Goal: Book appointment/travel/reservation

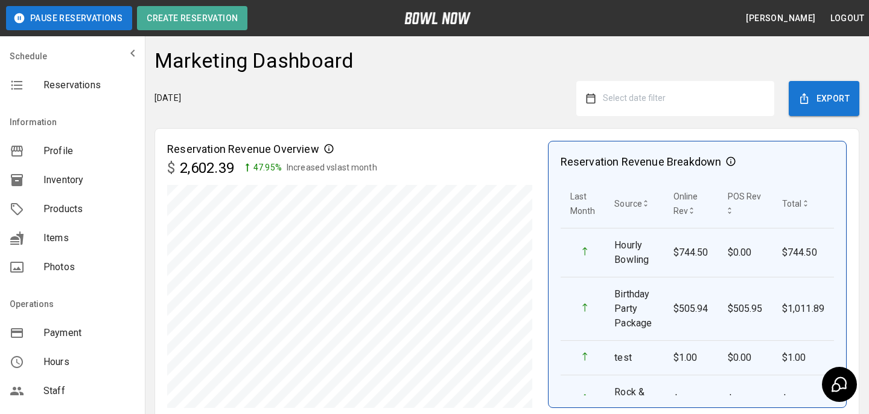
scroll to position [282, 0]
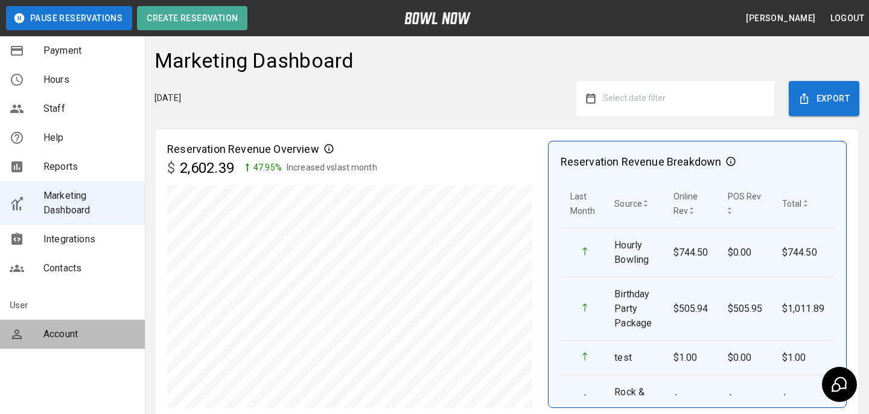
click at [66, 324] on div "Account" at bounding box center [72, 333] width 145 height 29
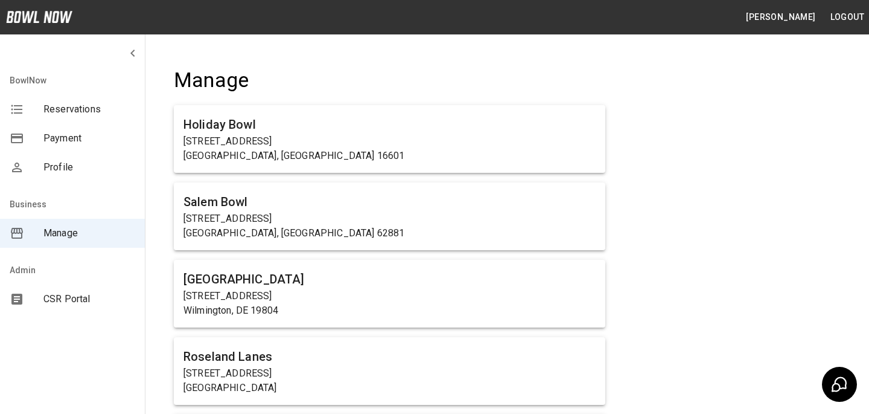
scroll to position [5867, 0]
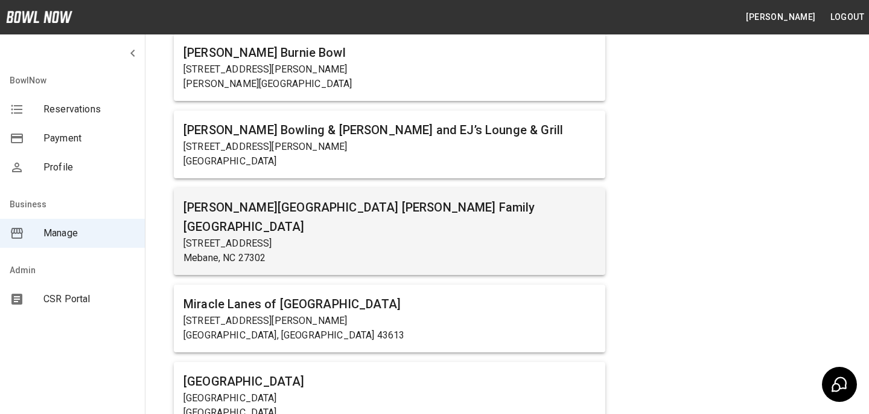
click at [333, 251] on p "Mebane, NC 27302" at bounding box center [390, 258] width 412 height 14
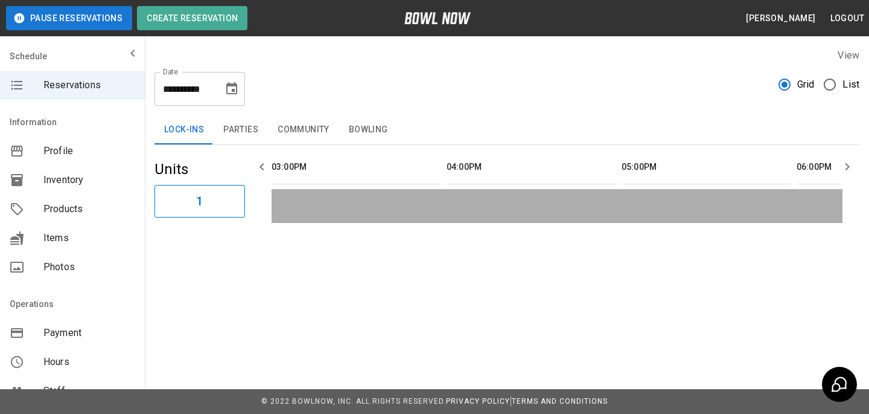
scroll to position [0, 1050]
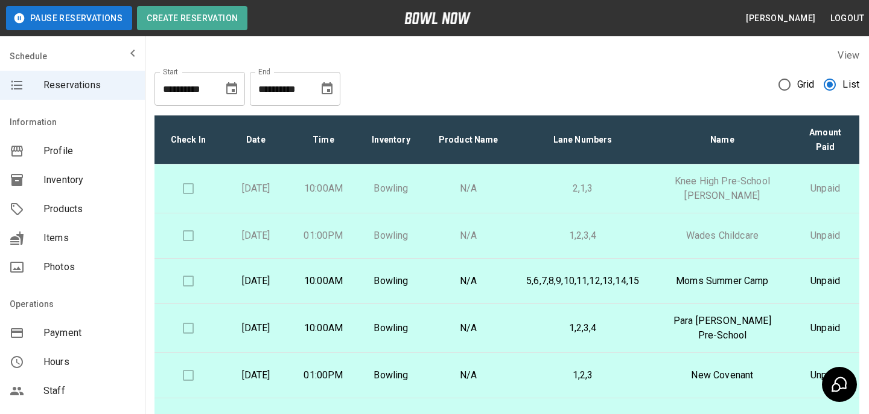
click at [231, 95] on icon "Choose date, selected date is Aug 14, 2025" at bounding box center [232, 88] width 14 height 14
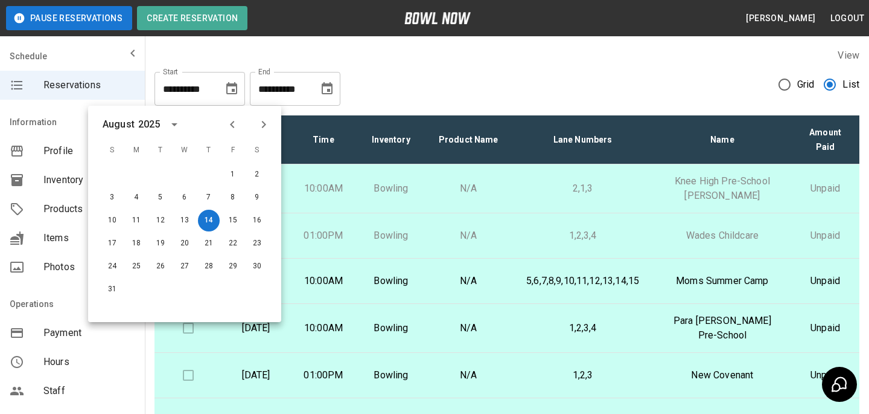
click at [231, 114] on div at bounding box center [248, 124] width 52 height 21
click at [231, 116] on button "Previous month" at bounding box center [232, 124] width 21 height 21
click at [257, 219] on button "19" at bounding box center [257, 220] width 22 height 22
type input "**********"
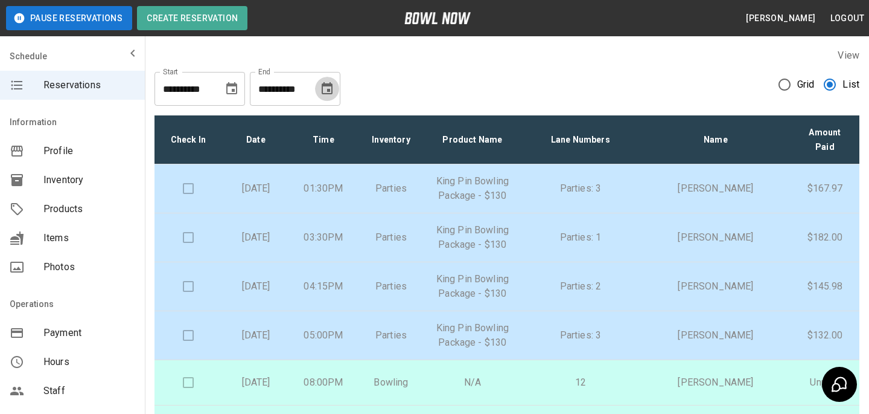
click at [331, 92] on icon "Choose date, selected date is Sep 14, 2025" at bounding box center [327, 88] width 14 height 14
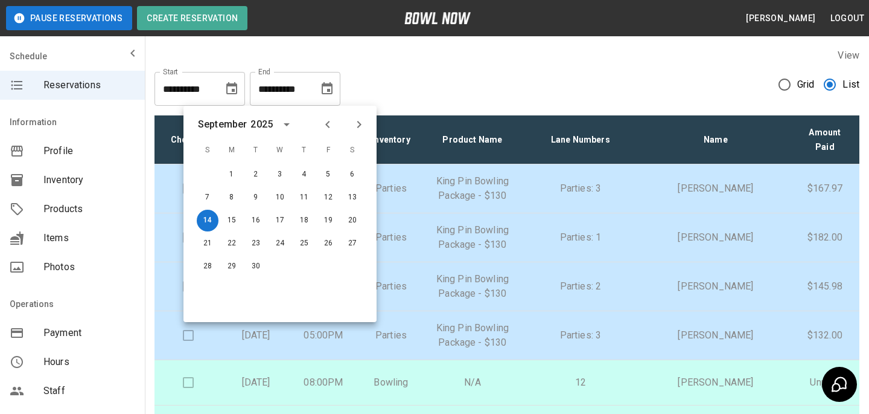
click at [324, 124] on icon "Previous month" at bounding box center [328, 124] width 14 height 14
click at [356, 115] on button "Next month" at bounding box center [359, 124] width 21 height 21
click at [354, 219] on button "19" at bounding box center [353, 220] width 22 height 22
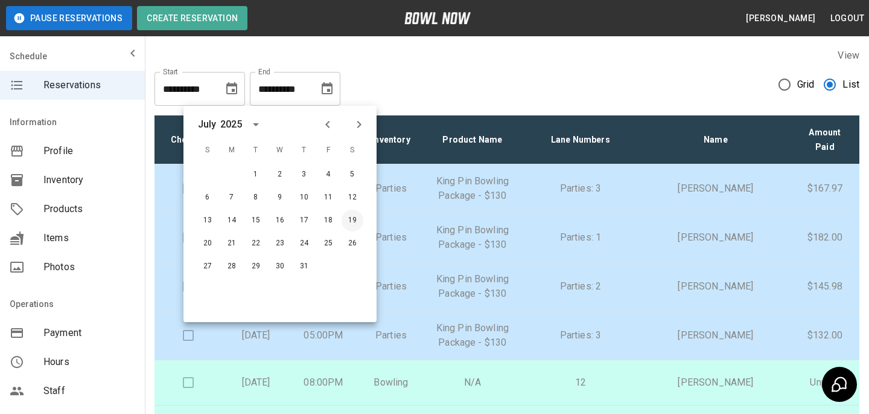
type input "**********"
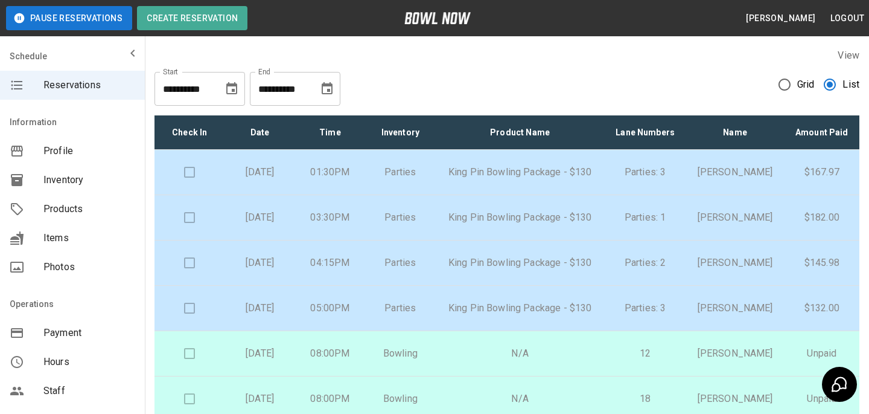
click at [404, 179] on p "Parties" at bounding box center [400, 172] width 51 height 14
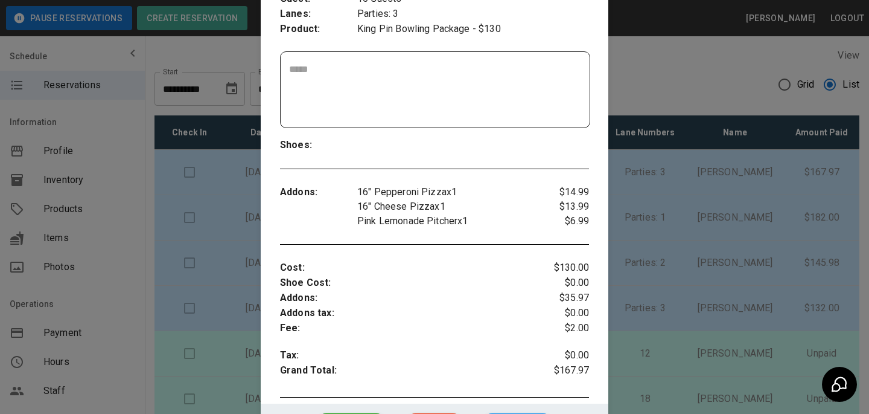
scroll to position [242, 0]
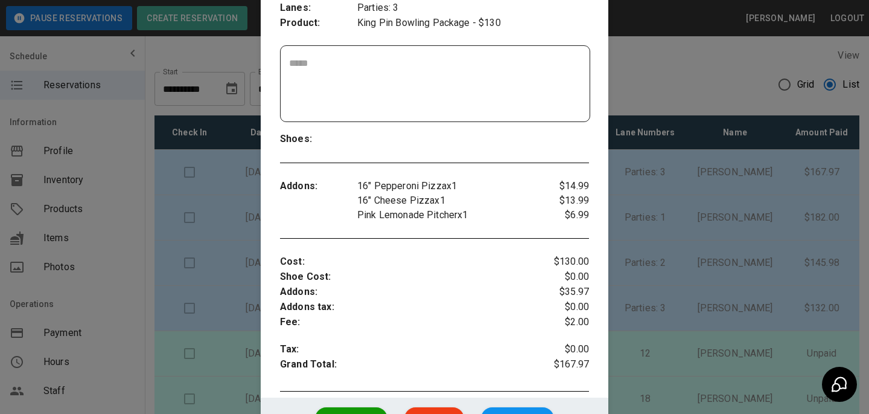
click at [726, 211] on div at bounding box center [434, 207] width 869 height 414
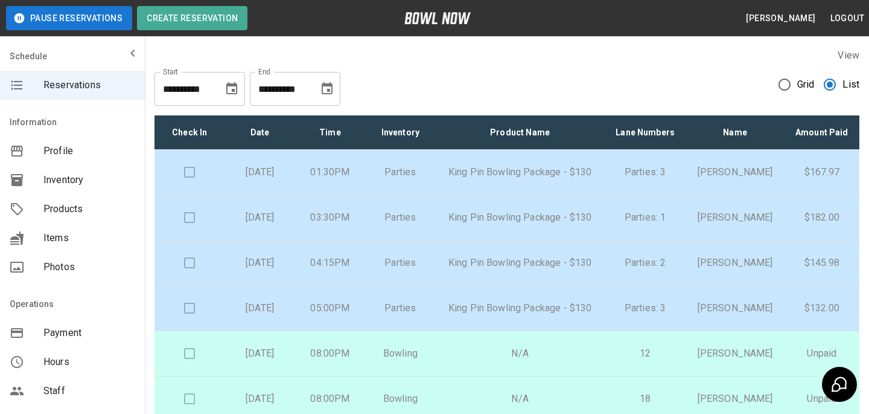
click at [389, 278] on td "Parties" at bounding box center [400, 262] width 70 height 45
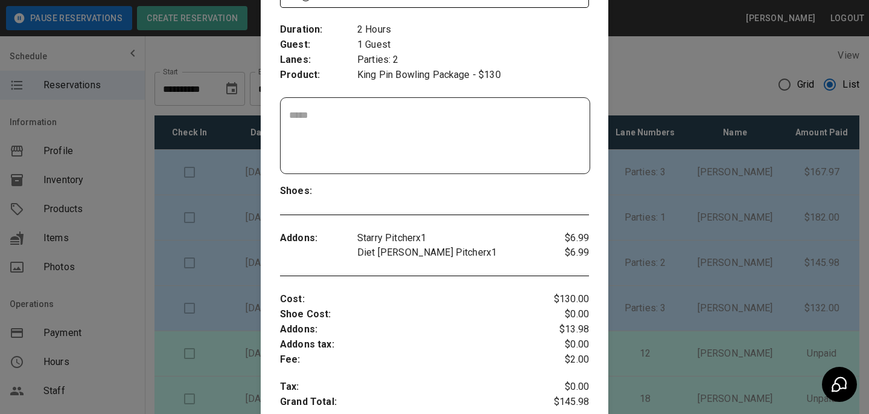
scroll to position [193, 0]
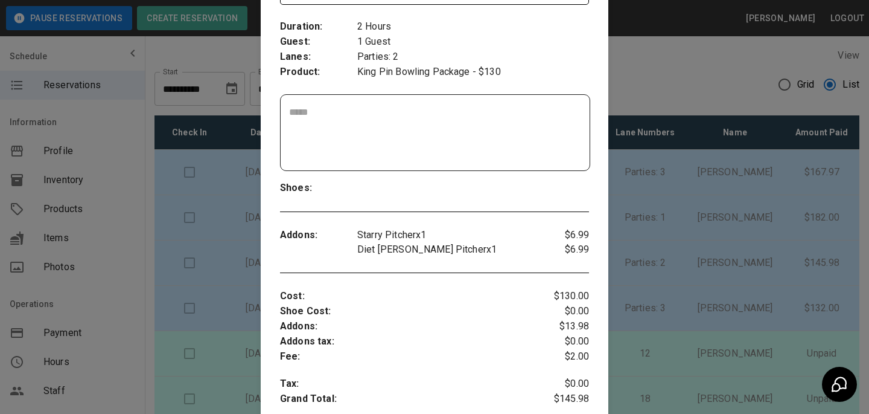
click at [678, 217] on div at bounding box center [434, 207] width 869 height 414
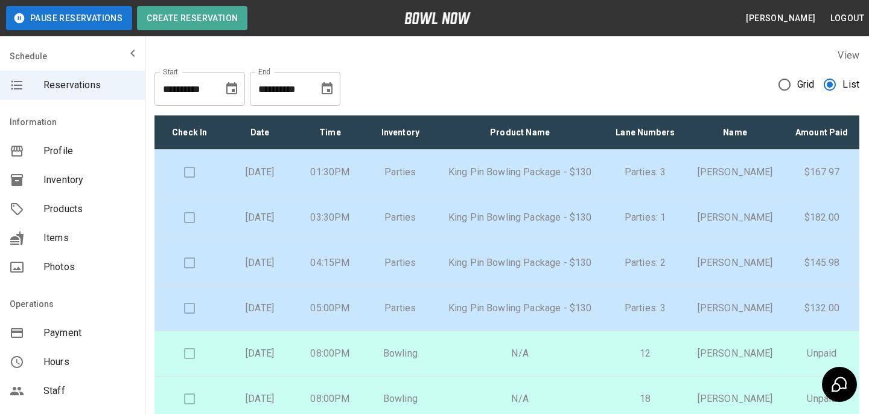
click at [652, 225] on p "Parties: 1" at bounding box center [646, 217] width 62 height 14
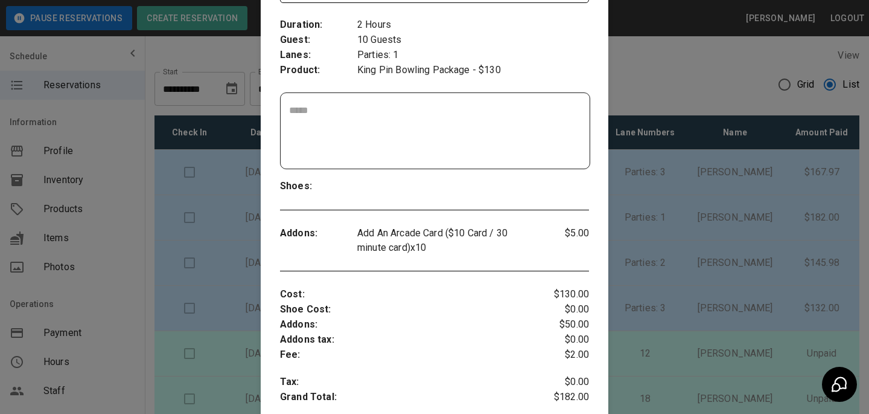
scroll to position [232, 0]
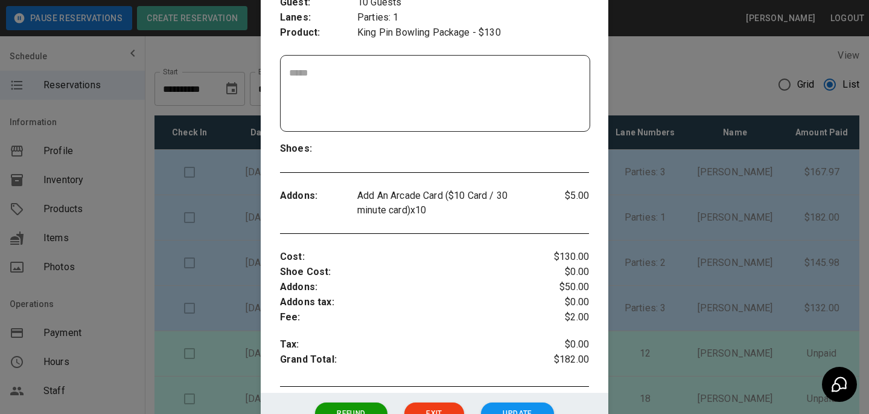
click at [703, 129] on div at bounding box center [434, 207] width 869 height 414
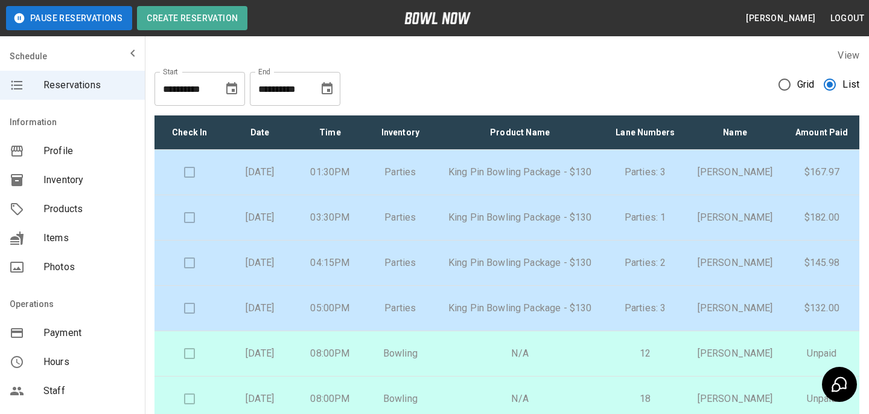
click at [226, 81] on icon "Choose date, selected date is Jul 19, 2025" at bounding box center [232, 88] width 14 height 14
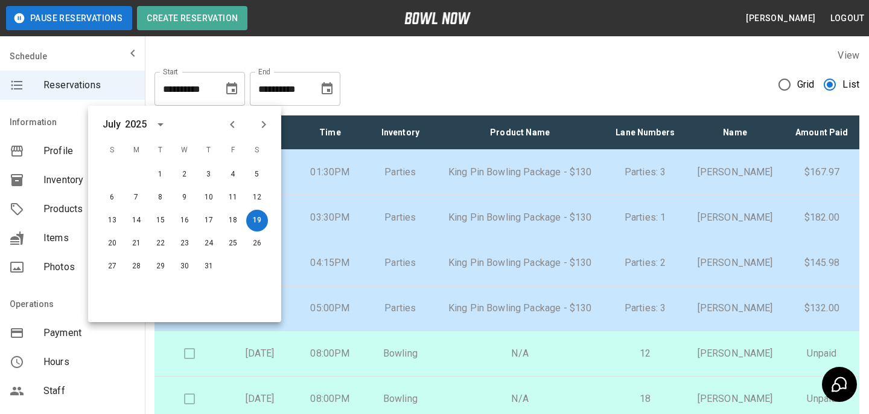
click at [267, 118] on icon "Next month" at bounding box center [264, 124] width 14 height 14
click at [254, 263] on button "30" at bounding box center [257, 266] width 22 height 22
type input "**********"
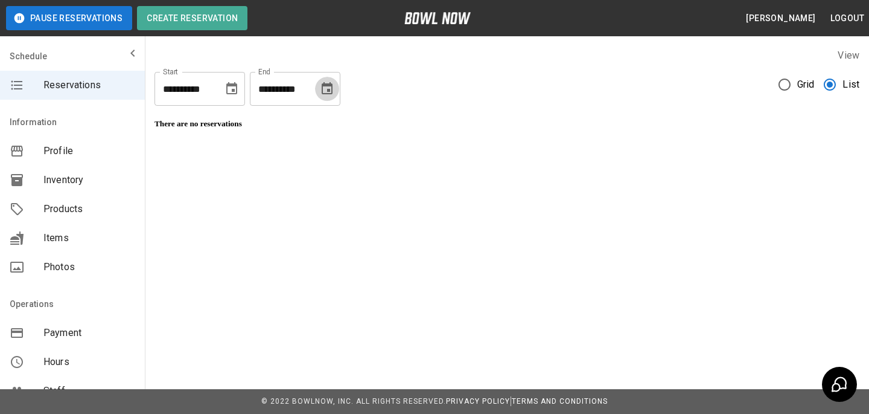
click at [326, 87] on icon "Choose date, selected date is Jul 19, 2025" at bounding box center [327, 88] width 14 height 14
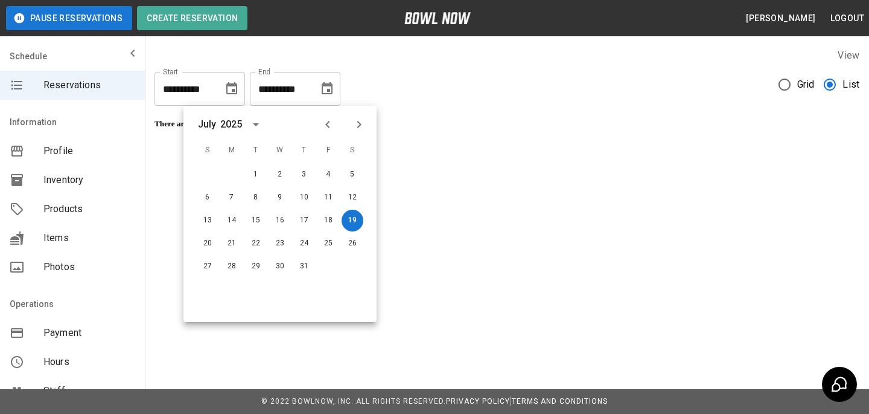
click at [365, 124] on icon "Next month" at bounding box center [359, 124] width 14 height 14
click at [359, 269] on button "30" at bounding box center [353, 266] width 22 height 22
type input "**********"
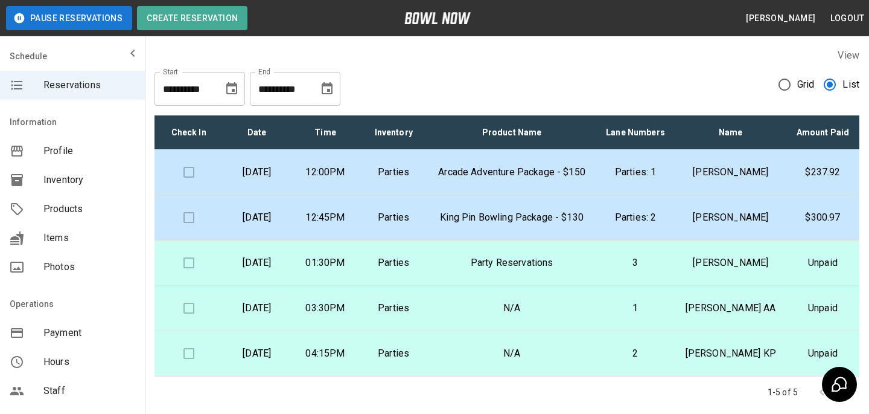
click at [581, 179] on p "Arcade Adventure Package - $150" at bounding box center [512, 172] width 149 height 14
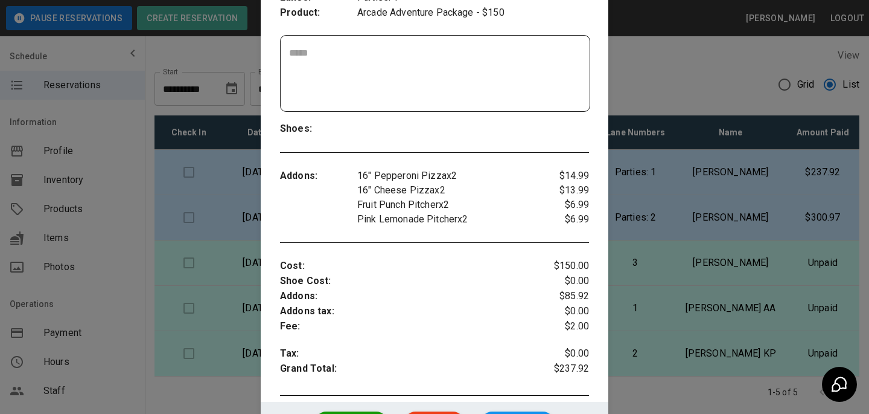
scroll to position [199, 0]
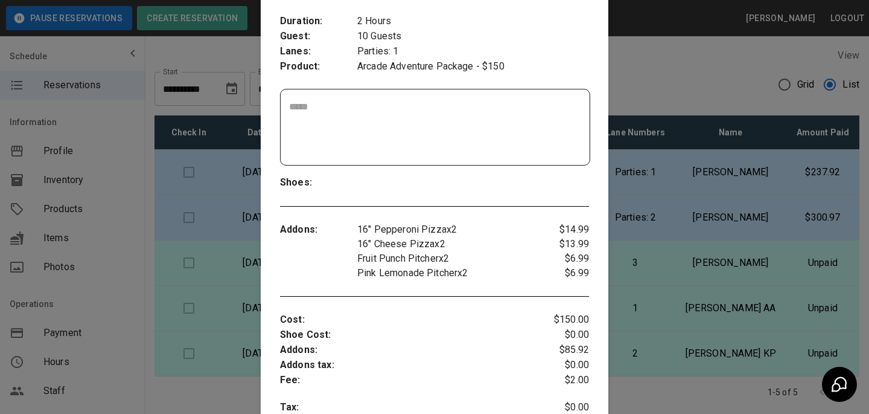
click at [249, 171] on div at bounding box center [434, 207] width 869 height 414
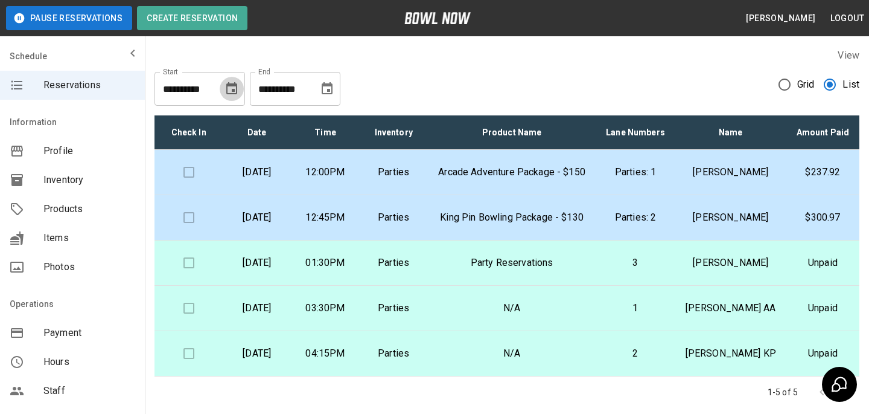
click at [228, 94] on icon "Choose date, selected date is Aug 30, 2025" at bounding box center [232, 88] width 14 height 14
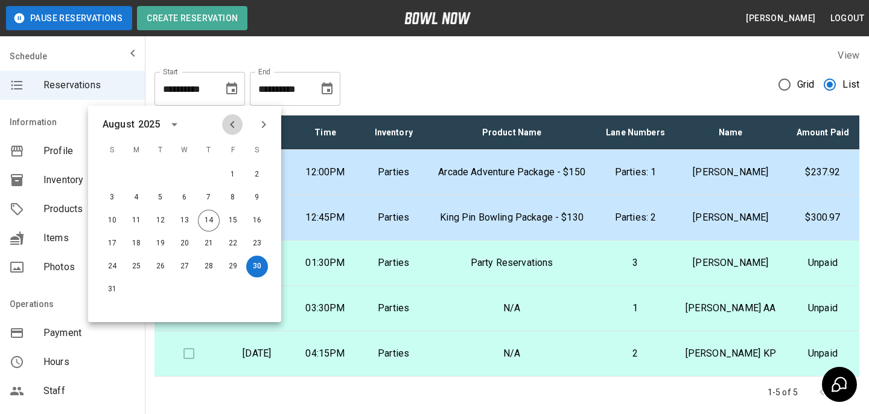
click at [223, 129] on button "Previous month" at bounding box center [232, 124] width 21 height 21
click at [263, 200] on button "14" at bounding box center [257, 198] width 22 height 22
type input "**********"
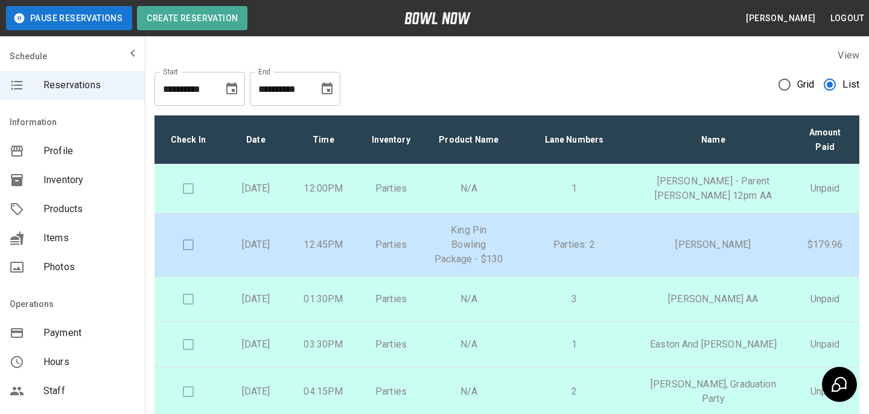
click at [335, 98] on div "**********" at bounding box center [295, 89] width 91 height 34
click at [335, 89] on button "Choose date, selected date is Aug 30, 2025" at bounding box center [327, 89] width 24 height 24
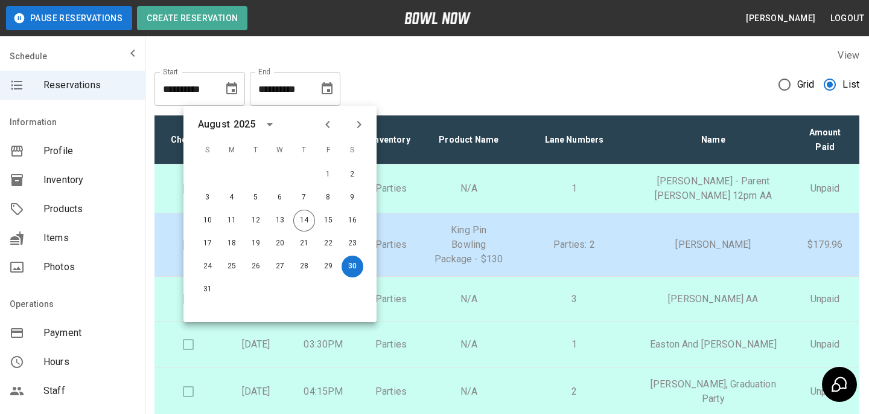
scroll to position [0, 0]
click at [338, 127] on div at bounding box center [343, 124] width 14 height 21
click at [336, 127] on button "Previous month" at bounding box center [328, 124] width 21 height 21
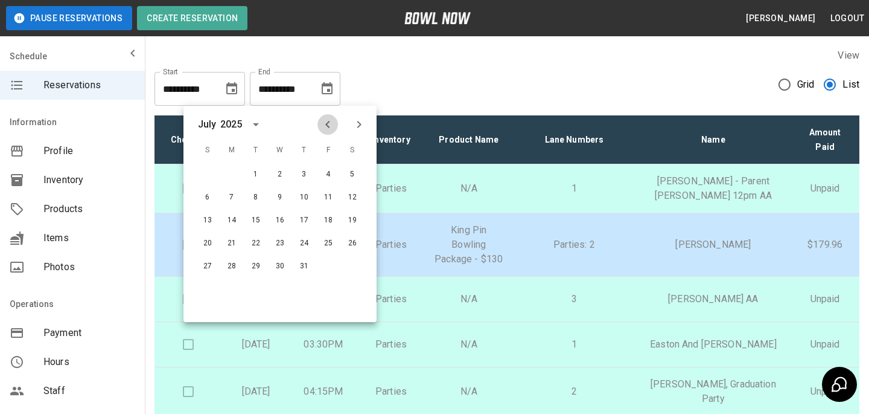
click at [336, 127] on button "Previous month" at bounding box center [328, 124] width 21 height 21
click at [356, 125] on icon "Next month" at bounding box center [359, 124] width 14 height 14
click at [212, 222] on button "15" at bounding box center [208, 220] width 22 height 22
type input "**********"
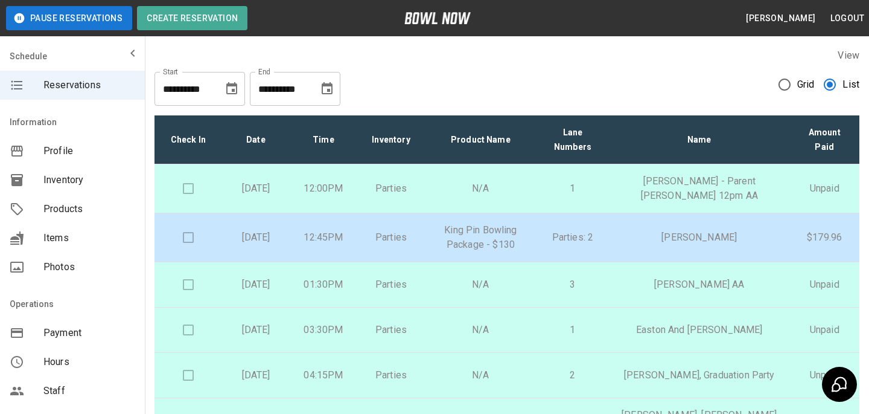
click at [527, 236] on p "King Pin Bowling Package - $130" at bounding box center [481, 237] width 92 height 29
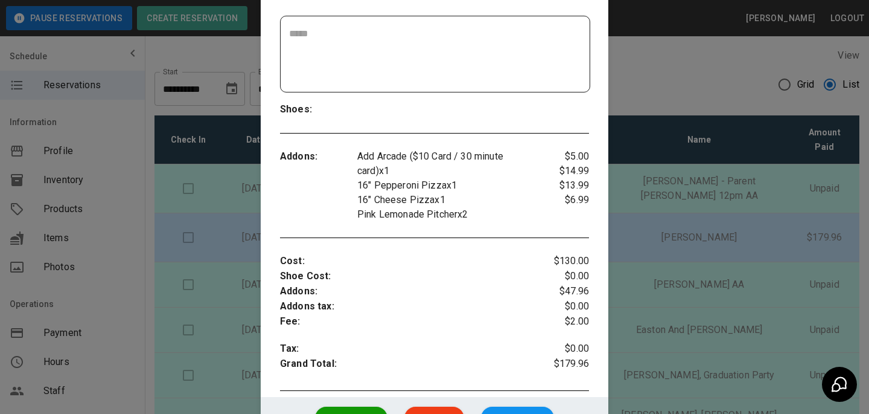
scroll to position [273, 0]
click at [758, 223] on div at bounding box center [434, 207] width 869 height 414
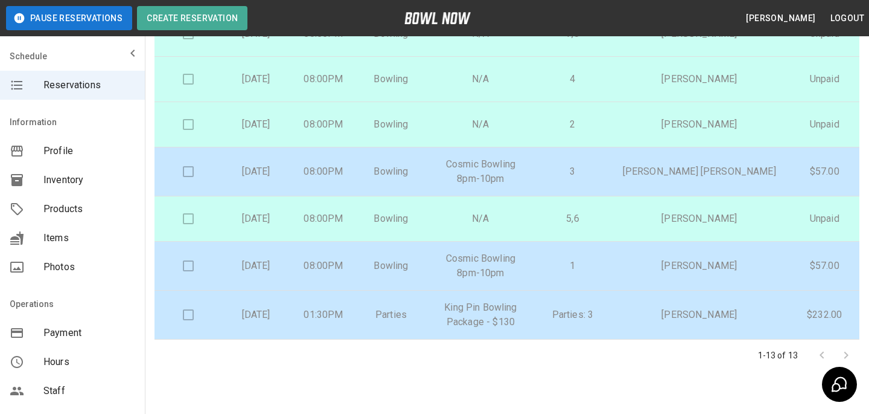
scroll to position [224, 0]
click at [526, 312] on p "King Pin Bowling Package - $130" at bounding box center [481, 313] width 92 height 29
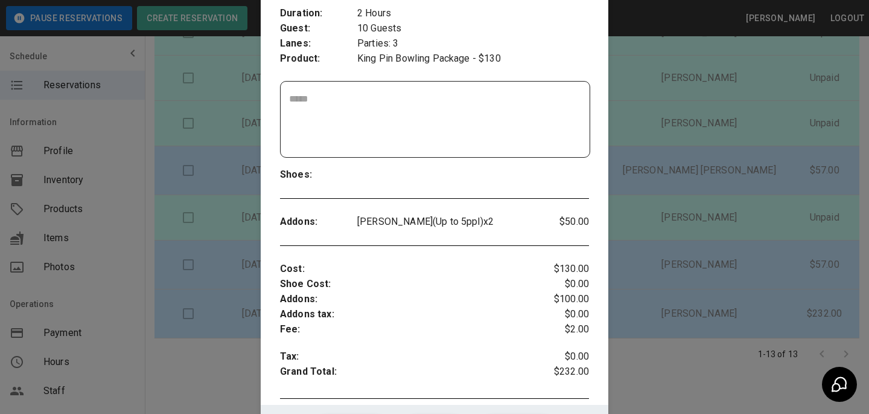
scroll to position [209, 0]
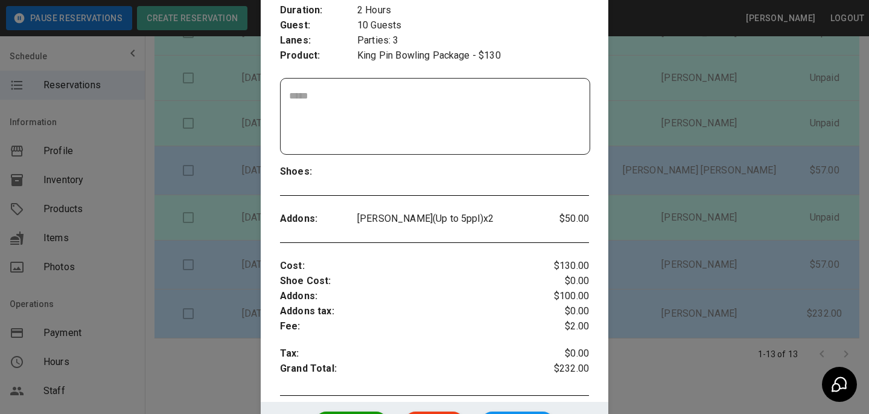
click at [219, 153] on div at bounding box center [434, 207] width 869 height 414
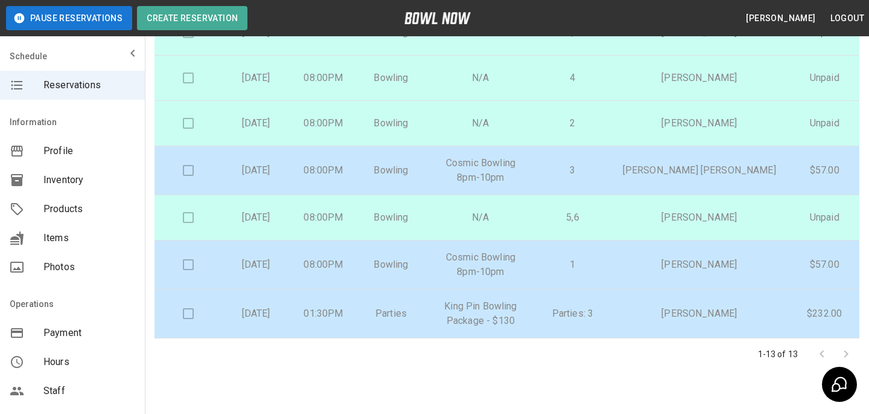
scroll to position [238, 0]
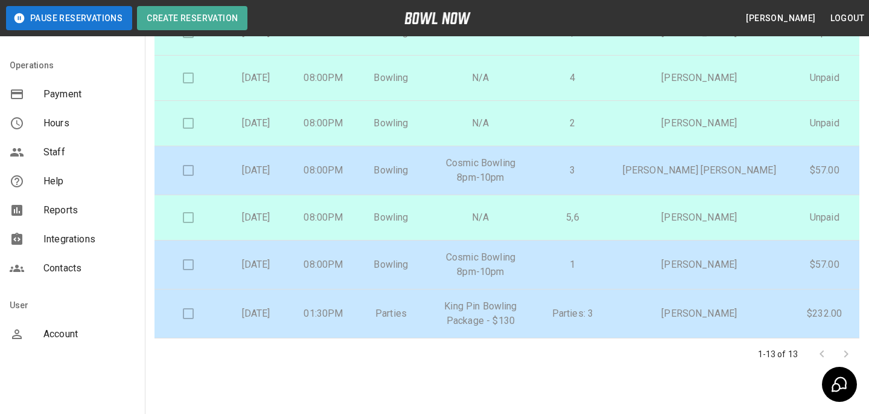
click at [48, 326] on div "Account" at bounding box center [72, 333] width 145 height 29
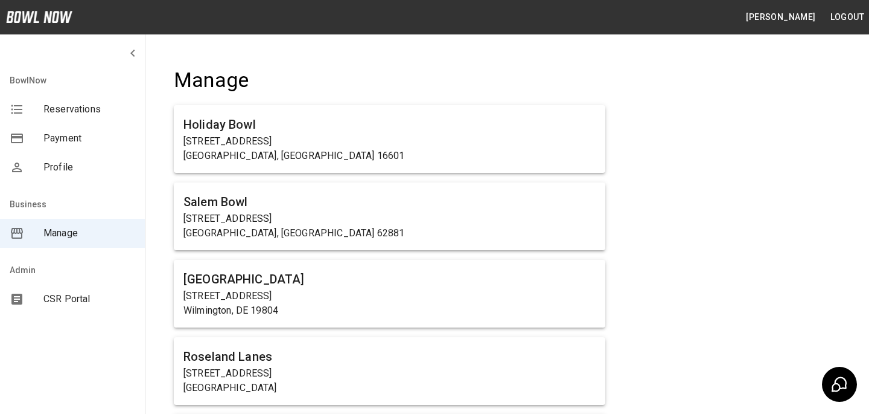
scroll to position [3163, 0]
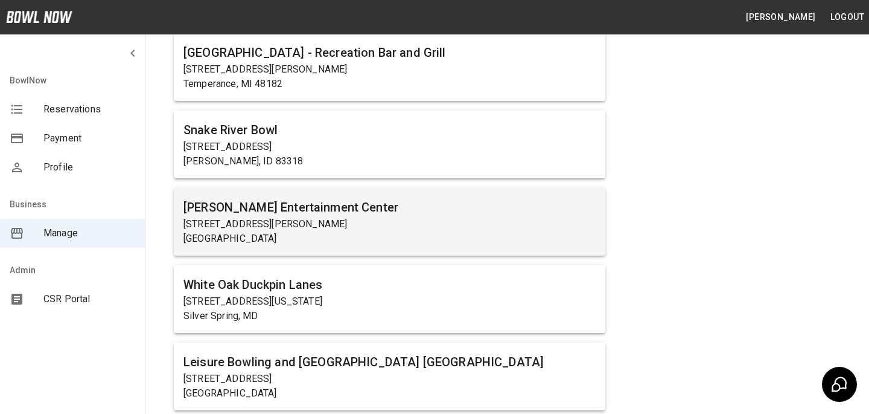
click at [336, 206] on h6 "Bogart's Entertainment Center" at bounding box center [390, 206] width 412 height 19
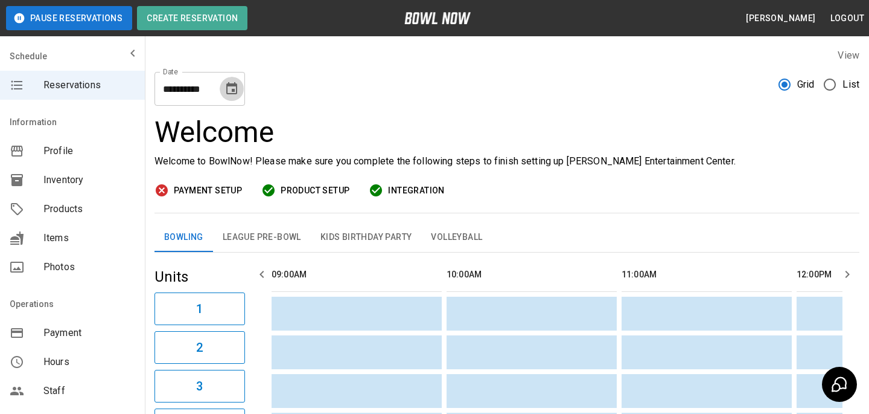
click at [229, 88] on icon "Choose date, selected date is Aug 14, 2025" at bounding box center [232, 88] width 14 height 14
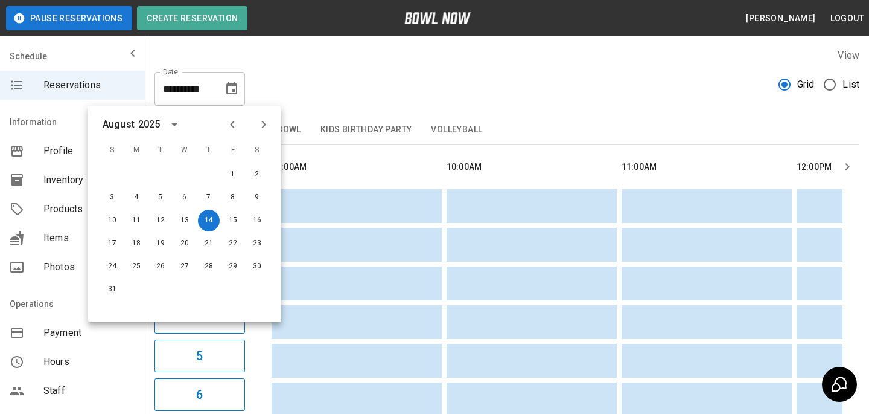
scroll to position [0, 1050]
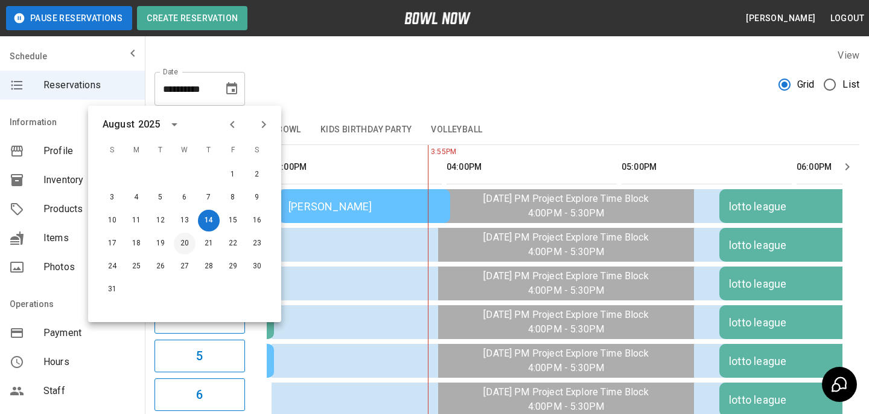
click at [180, 243] on button "20" at bounding box center [185, 243] width 22 height 22
type input "**********"
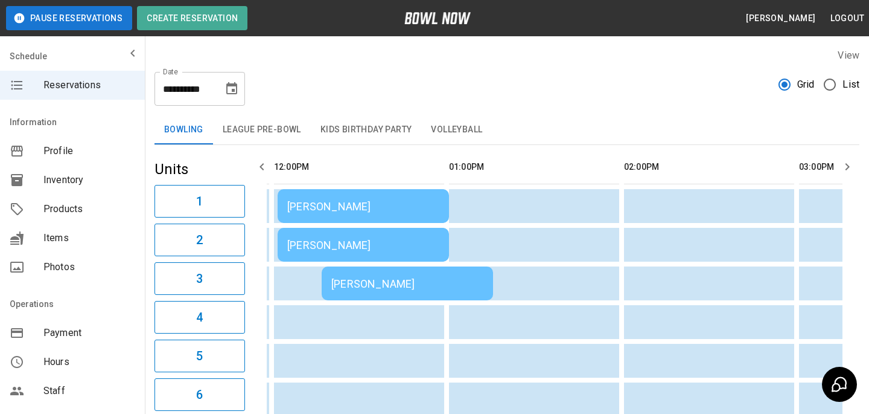
scroll to position [0, 0]
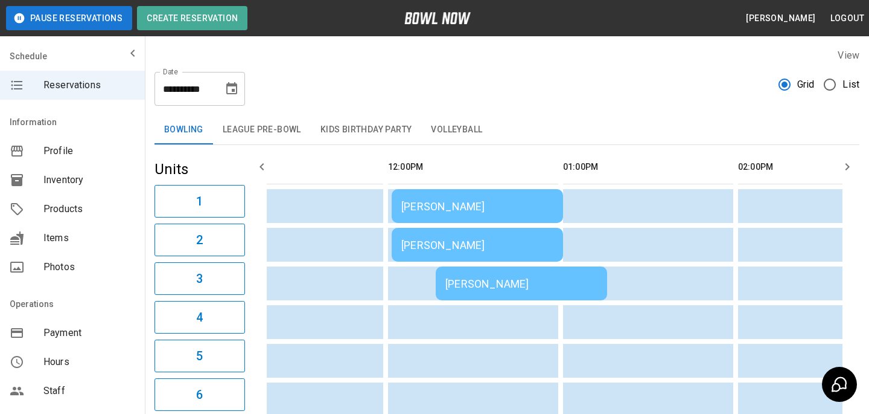
click at [483, 273] on td "Josh Jackson" at bounding box center [521, 283] width 171 height 34
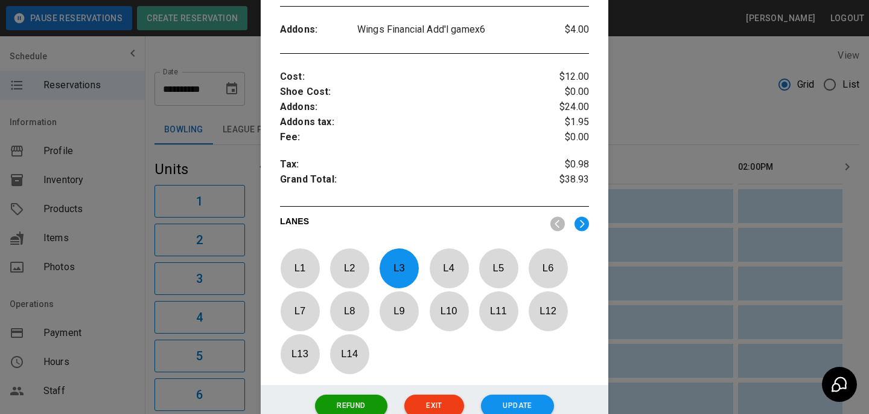
scroll to position [406, 0]
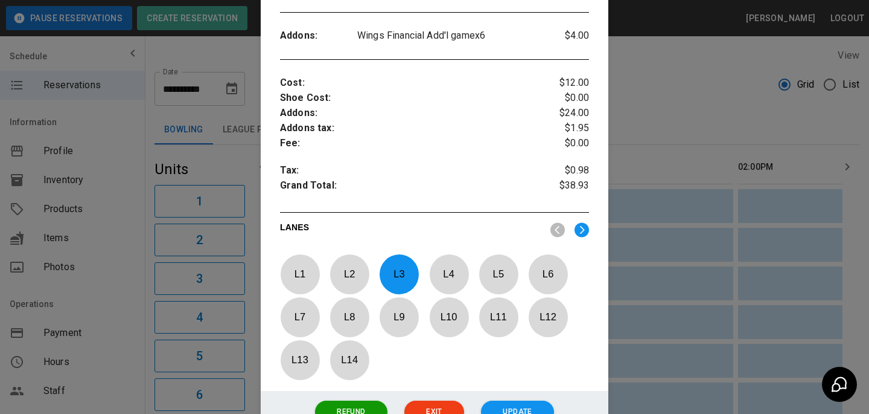
click at [717, 218] on div at bounding box center [434, 207] width 869 height 414
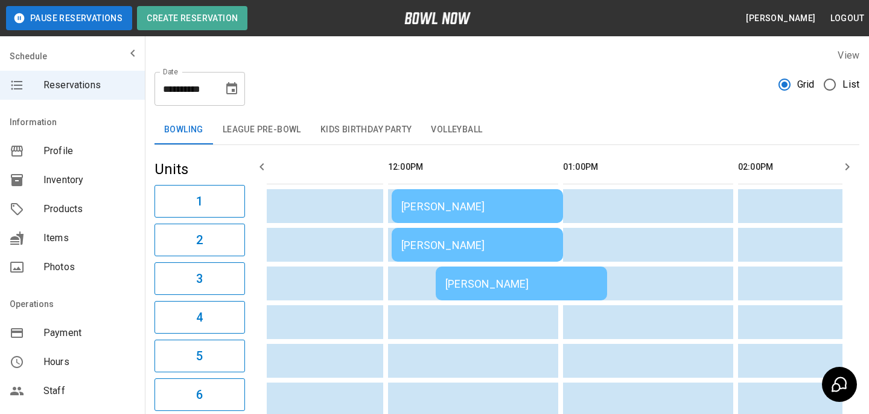
click at [481, 250] on div "Josh Jackson" at bounding box center [477, 244] width 152 height 13
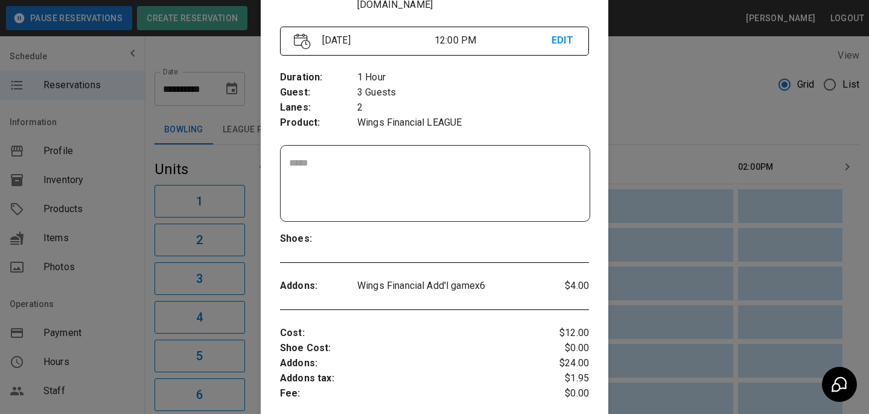
scroll to position [70, 0]
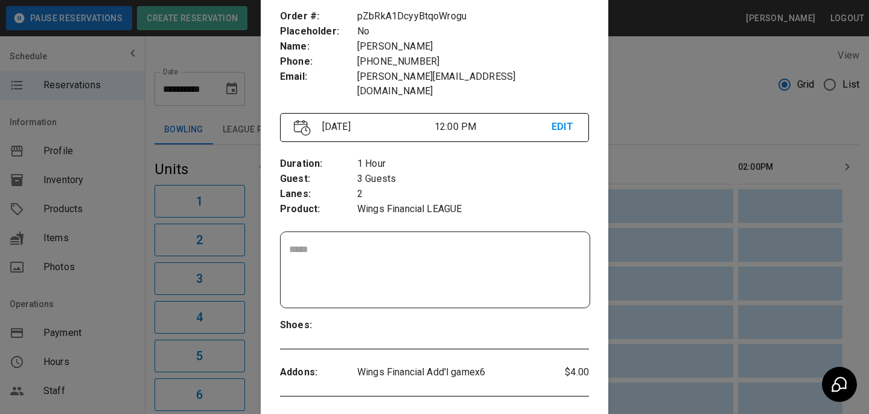
click at [689, 190] on div at bounding box center [434, 207] width 869 height 414
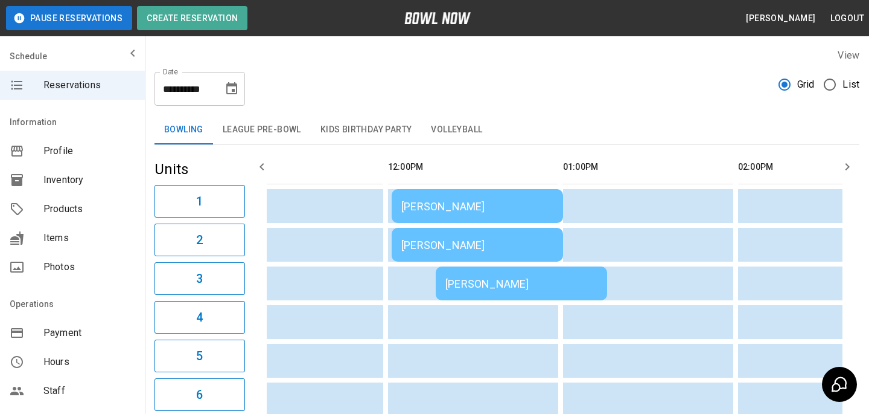
click at [459, 203] on div "Josh Jackson" at bounding box center [477, 206] width 152 height 13
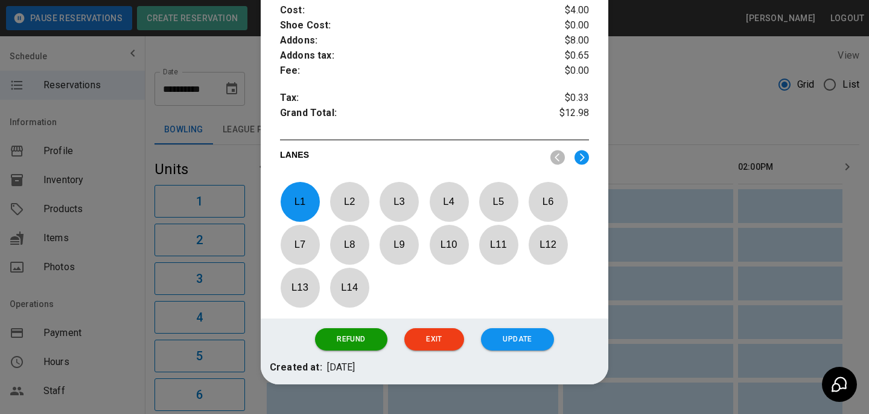
scroll to position [494, 0]
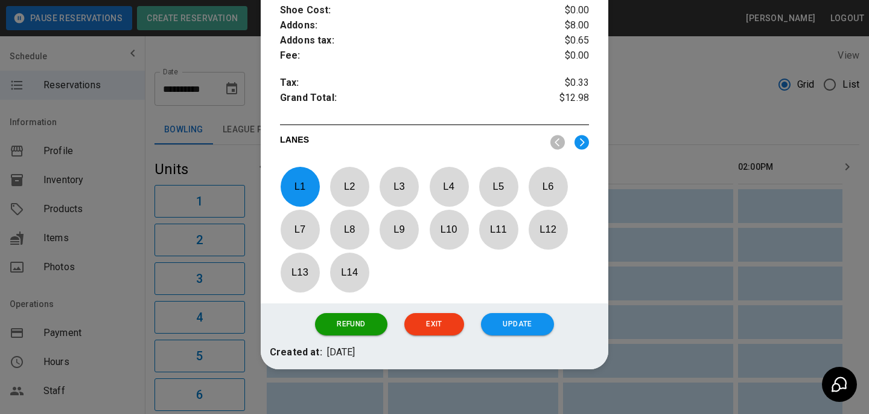
click at [664, 278] on div at bounding box center [434, 207] width 869 height 414
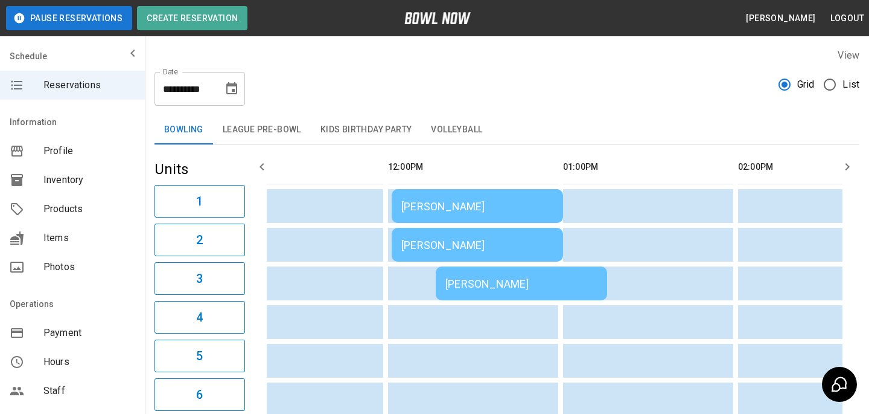
click at [430, 251] on div "Josh Jackson" at bounding box center [477, 244] width 152 height 13
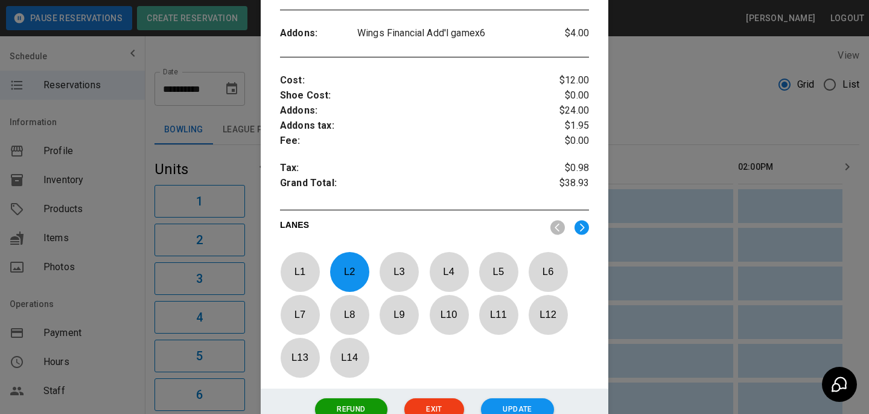
scroll to position [496, 0]
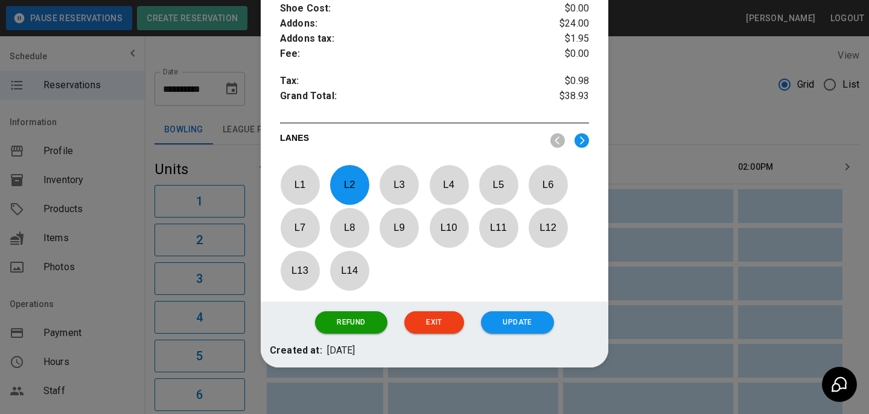
click at [747, 276] on div at bounding box center [434, 207] width 869 height 414
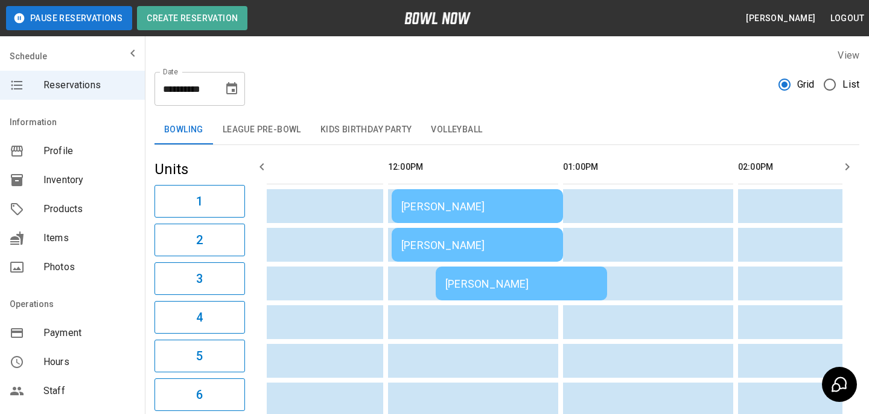
click at [526, 269] on td "Josh Jackson" at bounding box center [521, 283] width 171 height 34
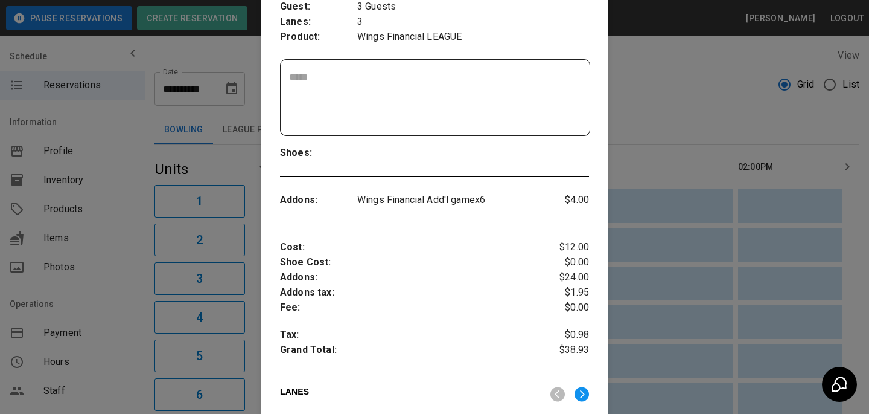
scroll to position [243, 0]
click at [634, 241] on div at bounding box center [434, 207] width 869 height 414
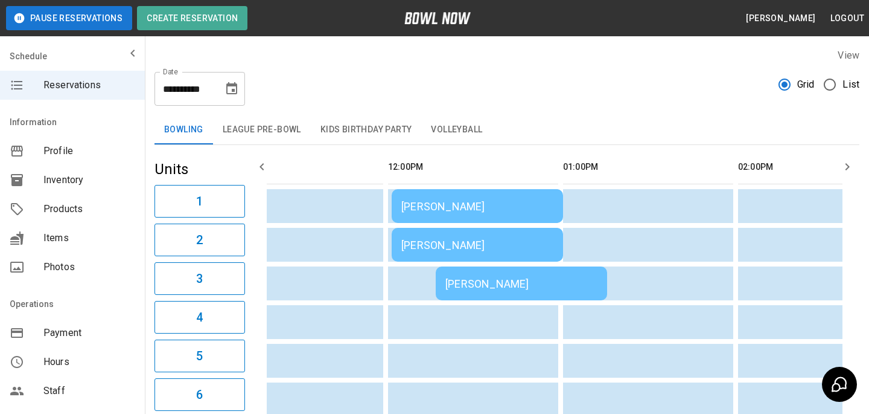
click at [459, 274] on td "Josh Jackson" at bounding box center [521, 283] width 171 height 34
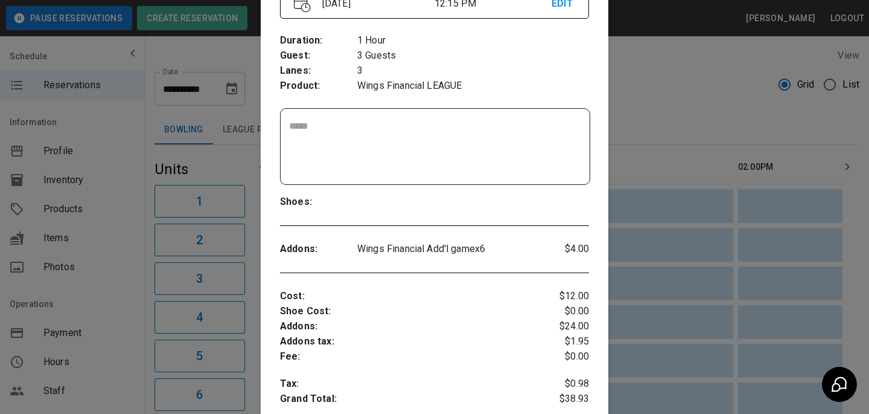
scroll to position [243, 0]
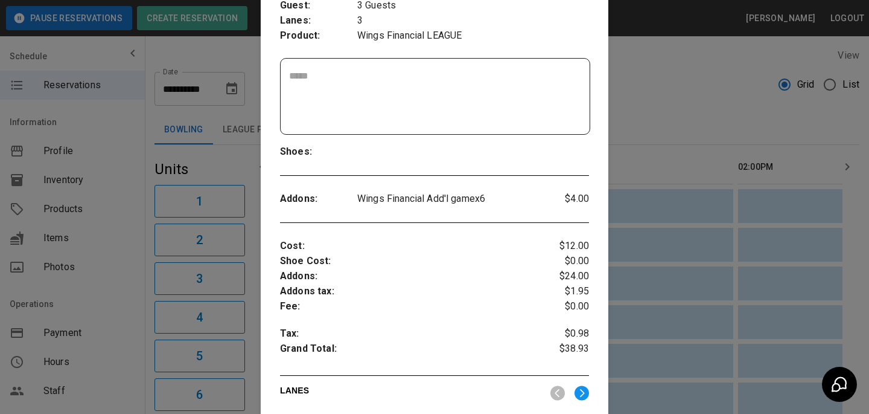
click at [608, 238] on div "Order # : Placeholder : Name : Phone : Email : d7KkHZ95wwA4d2Pgc5j7 No Josh Jac…" at bounding box center [435, 189] width 348 height 727
click at [632, 238] on div at bounding box center [434, 207] width 869 height 414
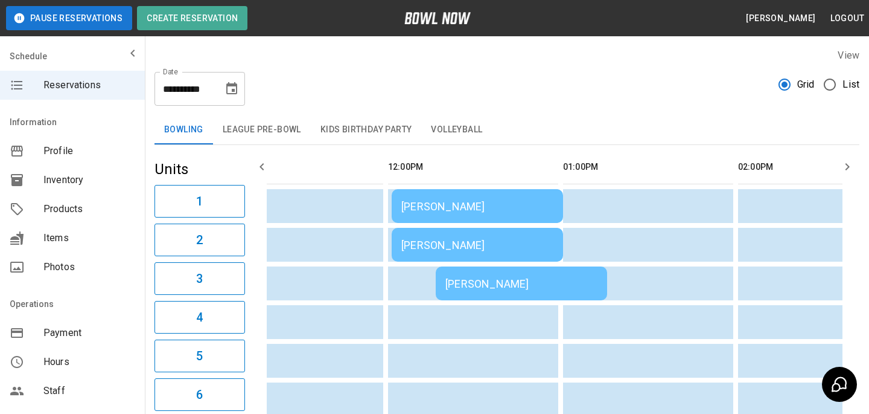
click at [479, 281] on div "Josh Jackson" at bounding box center [521, 283] width 152 height 13
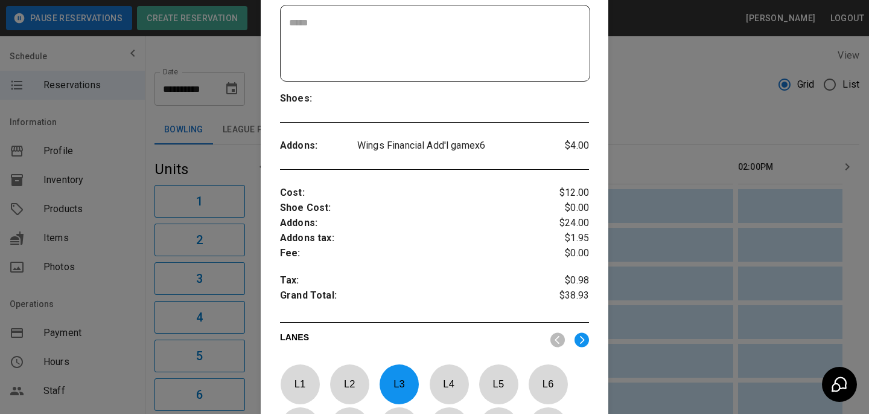
scroll to position [295, 0]
click at [139, 170] on div at bounding box center [434, 207] width 869 height 414
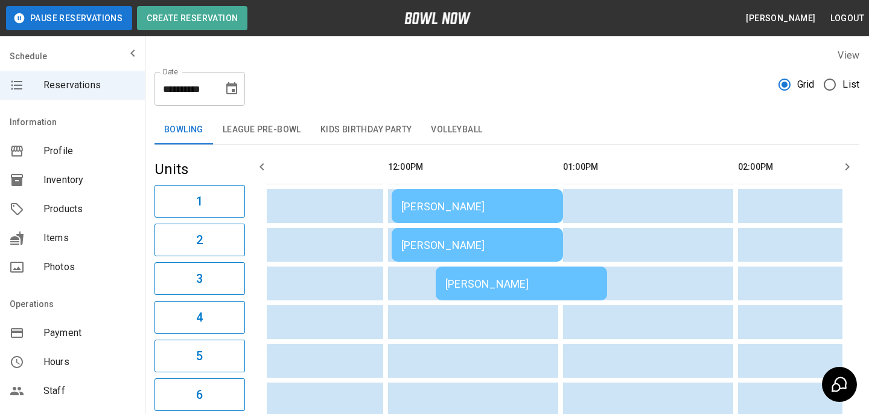
scroll to position [238, 0]
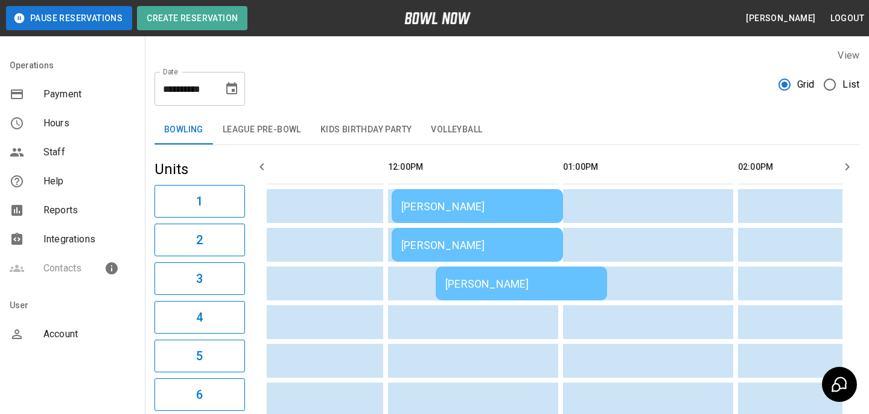
click at [101, 338] on span "Account" at bounding box center [89, 334] width 92 height 14
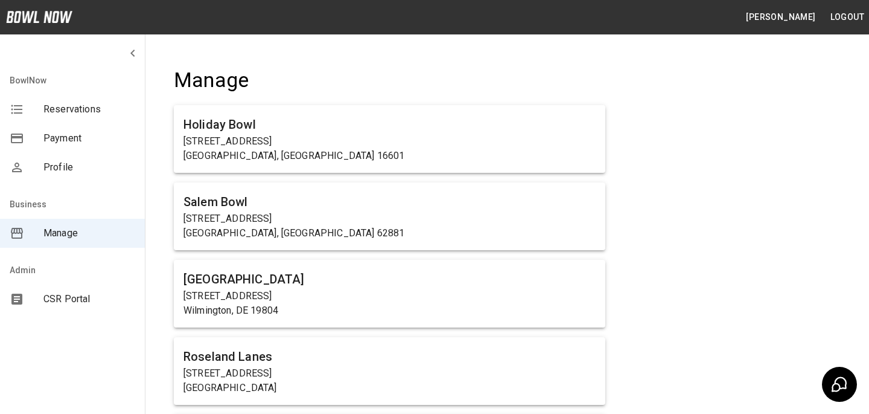
scroll to position [4476, 0]
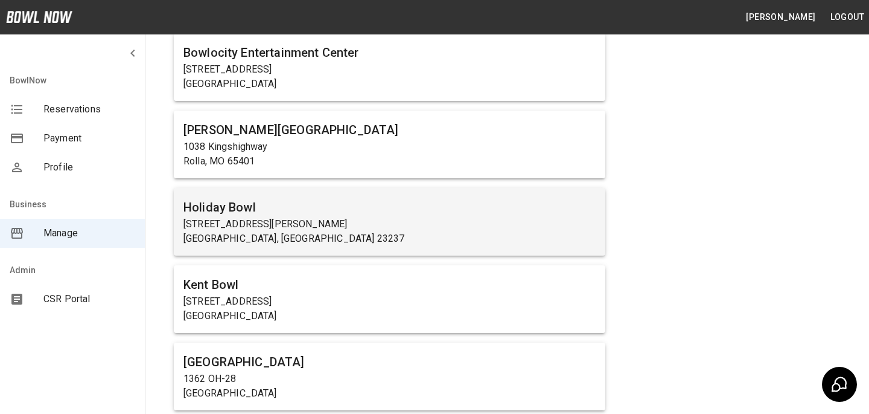
click at [287, 245] on p "Richmond, VA 23237" at bounding box center [390, 238] width 412 height 14
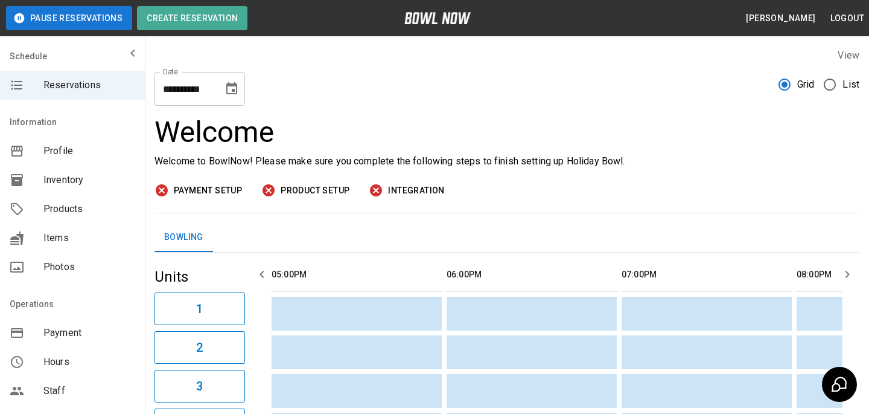
click at [91, 267] on span "Photos" at bounding box center [89, 267] width 92 height 14
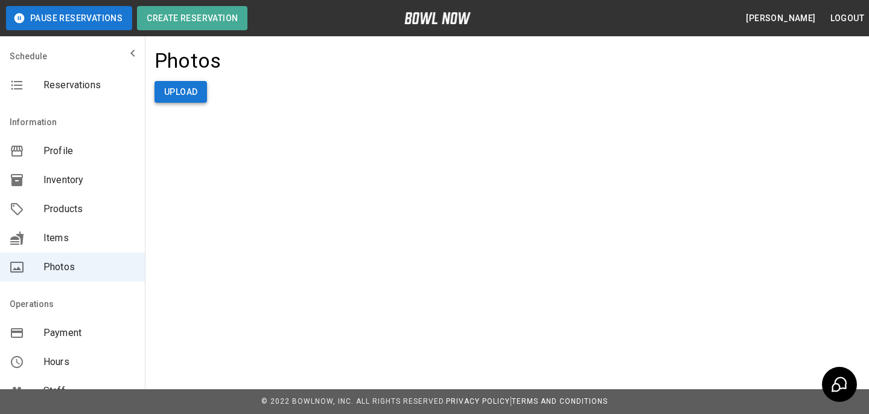
click at [183, 92] on button "Upload" at bounding box center [181, 92] width 53 height 22
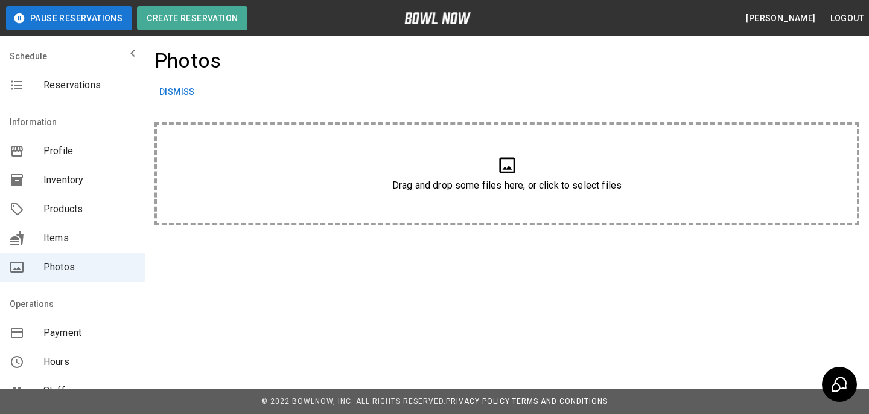
click at [465, 205] on div "Drag and drop some files here, or click to select files" at bounding box center [507, 173] width 705 height 103
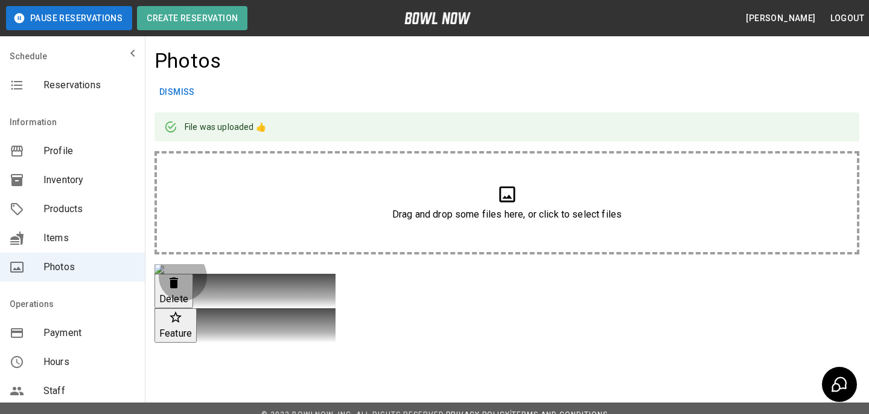
click at [171, 310] on icon "button" at bounding box center [175, 317] width 14 height 14
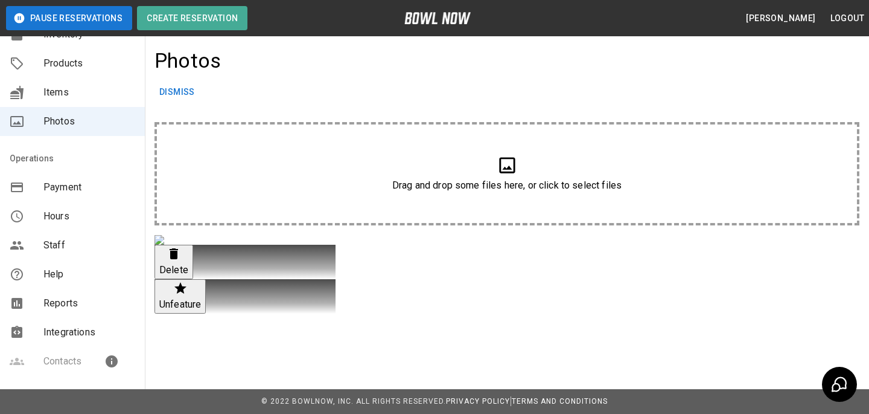
scroll to position [140, 0]
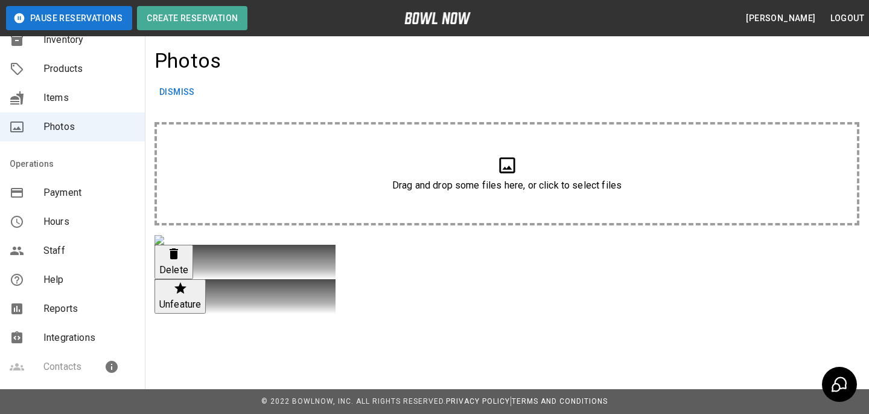
click at [92, 331] on span "Integrations" at bounding box center [89, 337] width 92 height 14
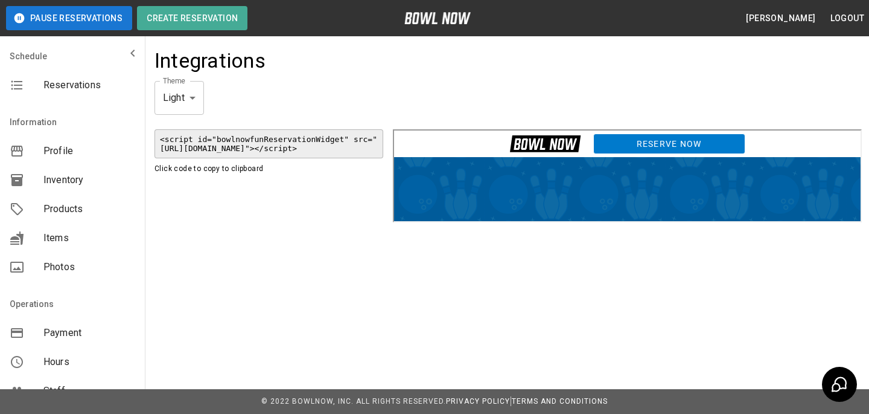
click at [621, 142] on link "Reserve Now" at bounding box center [668, 142] width 152 height 21
click at [98, 278] on div "Photos" at bounding box center [72, 266] width 145 height 29
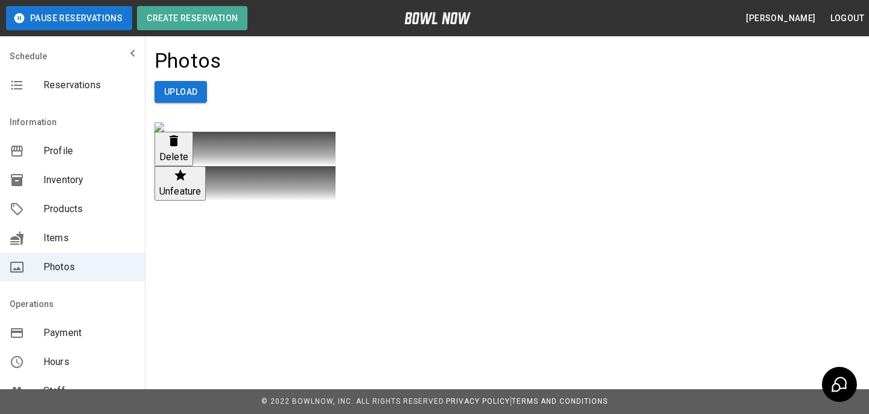
click at [179, 184] on p "Unfeature" at bounding box center [180, 191] width 42 height 14
click at [182, 164] on p "Delete" at bounding box center [173, 157] width 29 height 14
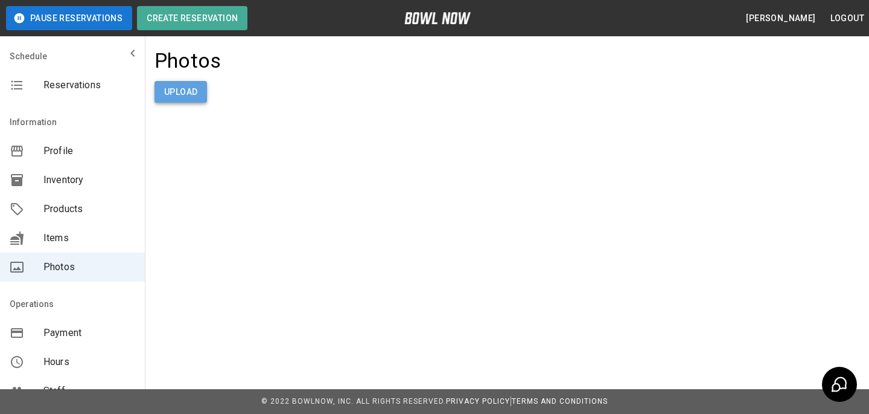
click at [182, 94] on button "Upload" at bounding box center [181, 92] width 53 height 22
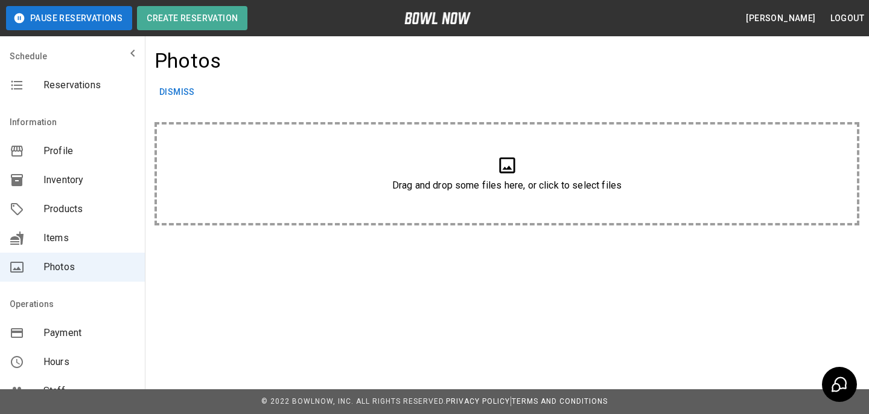
click at [293, 207] on div "Drag and drop some files here, or click to select files" at bounding box center [507, 173] width 705 height 103
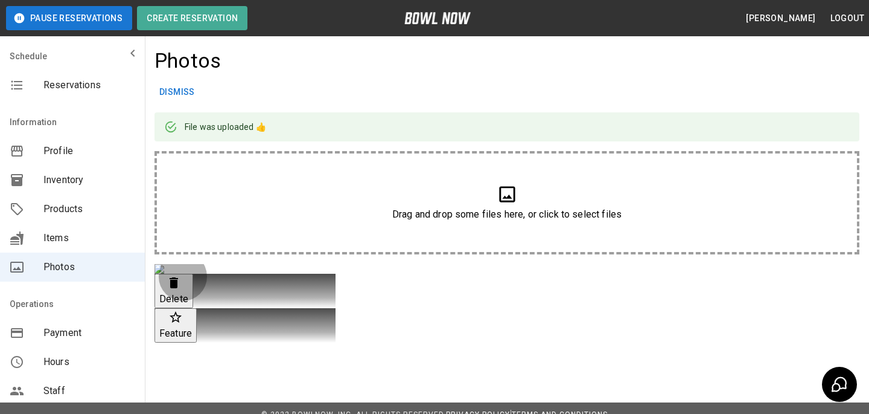
click at [168, 310] on icon "button" at bounding box center [175, 317] width 14 height 14
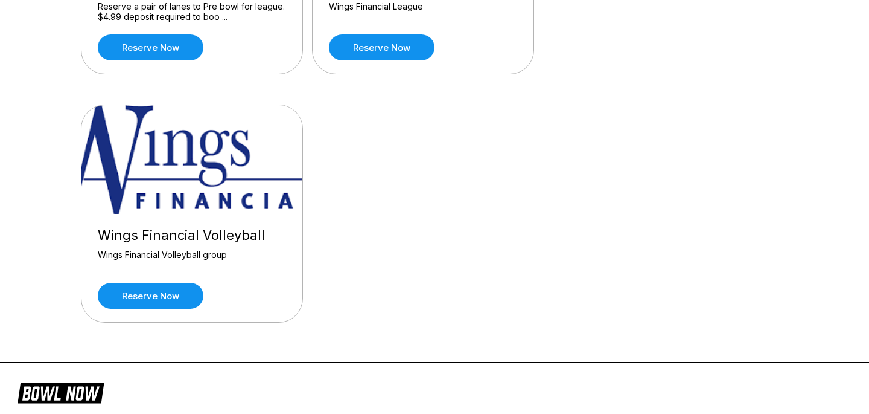
scroll to position [1476, 0]
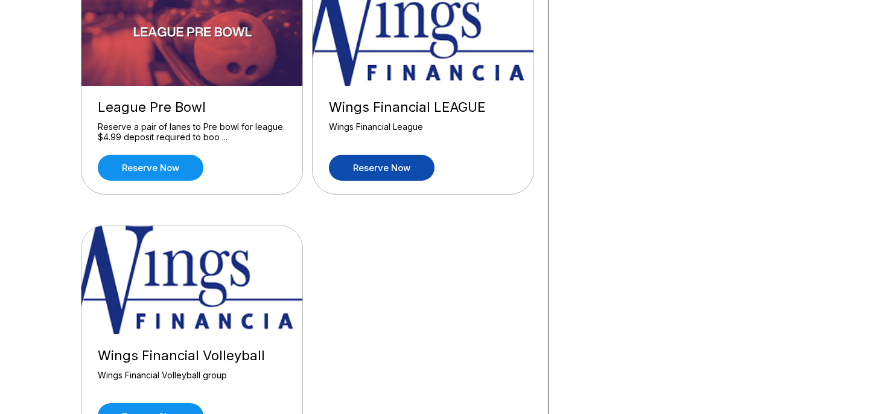
click at [421, 166] on link "Reserve now" at bounding box center [382, 168] width 106 height 26
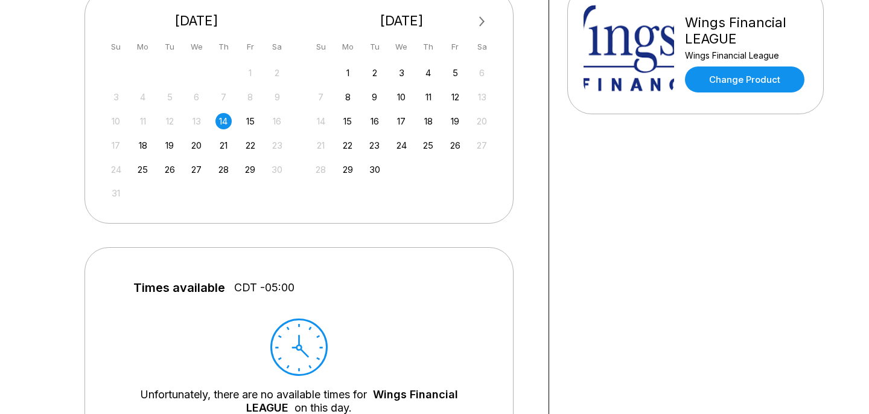
scroll to position [299, 0]
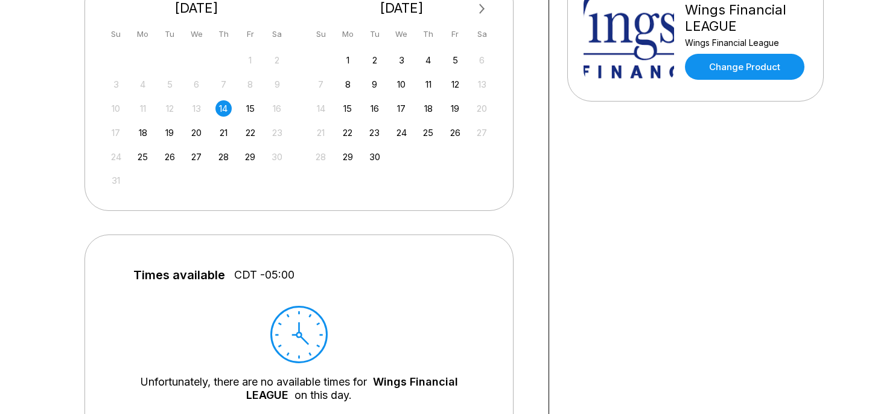
click at [252, 97] on div "27 28 29 30 31 1 2 3 4 5 6 7 8 9 10 11 12 13 14 15 16 17 18 19 20 21 22 23 24 2…" at bounding box center [196, 120] width 181 height 138
click at [252, 107] on div "15" at bounding box center [250, 108] width 16 height 16
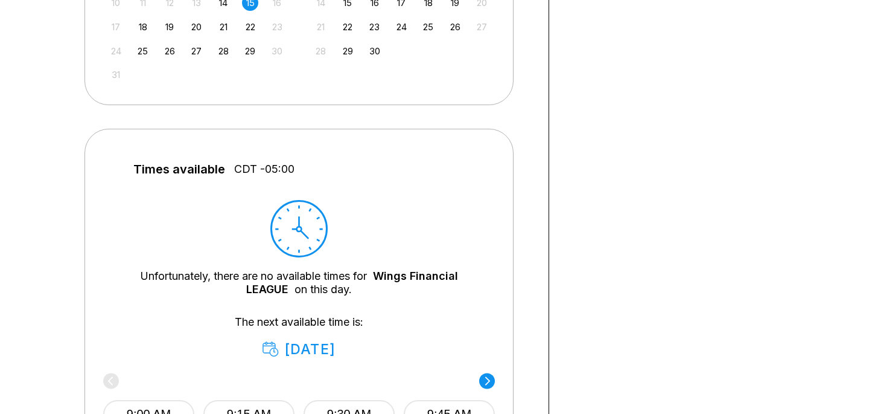
scroll to position [436, 0]
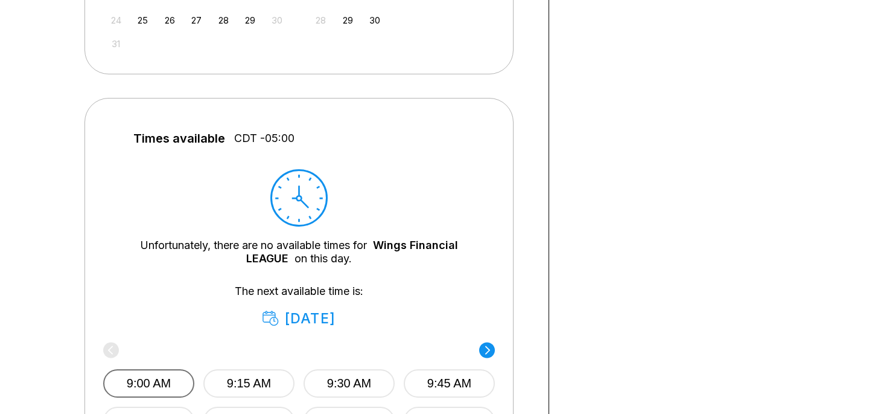
click at [147, 380] on button "9:00 AM" at bounding box center [148, 383] width 91 height 28
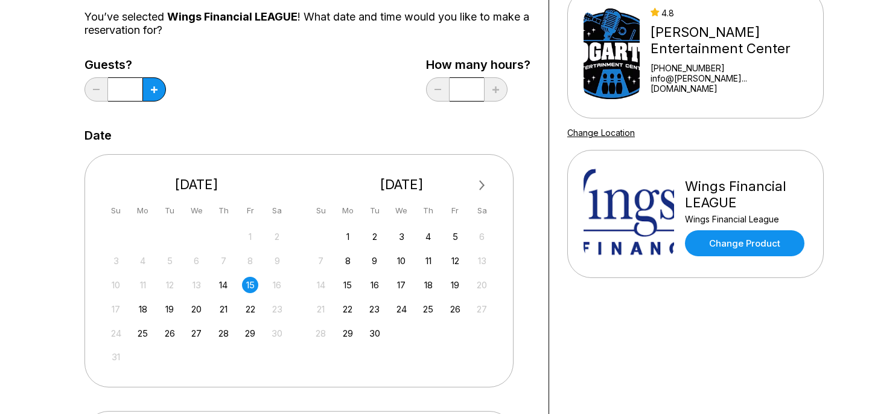
scroll to position [0, 0]
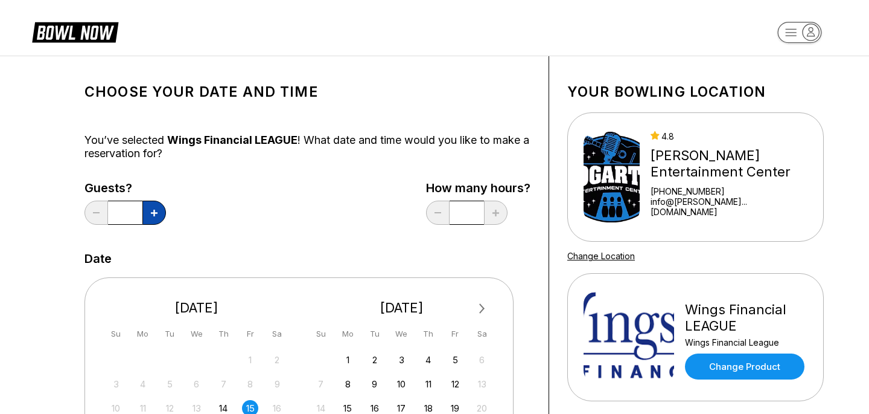
click at [146, 209] on button at bounding box center [154, 212] width 24 height 24
type input "*"
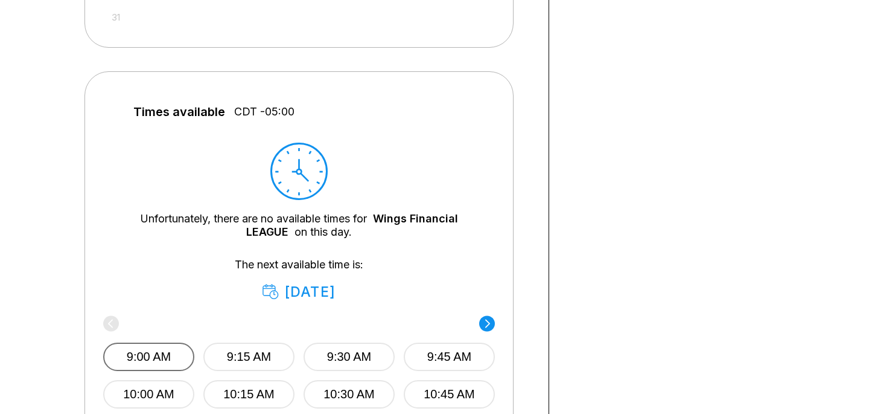
click at [184, 353] on button "9:00 AM" at bounding box center [148, 356] width 91 height 28
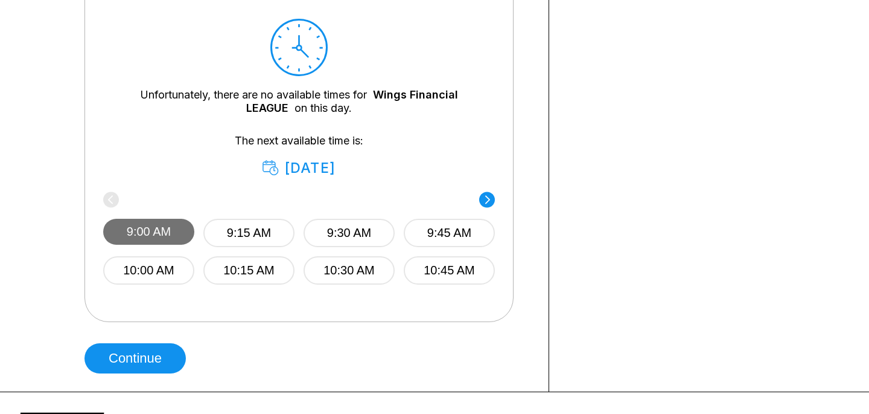
scroll to position [602, 0]
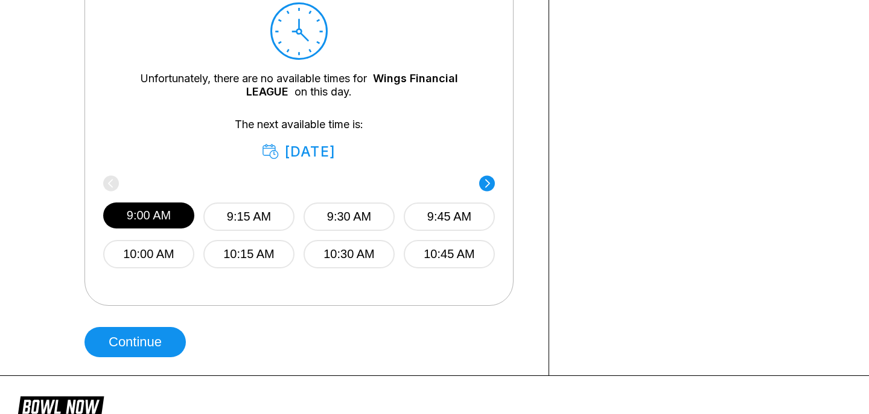
click at [173, 351] on button "Continue" at bounding box center [135, 342] width 101 height 30
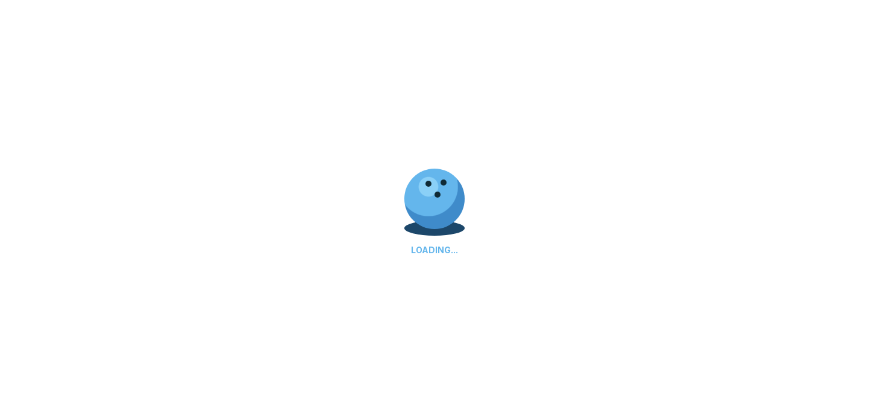
scroll to position [78, 0]
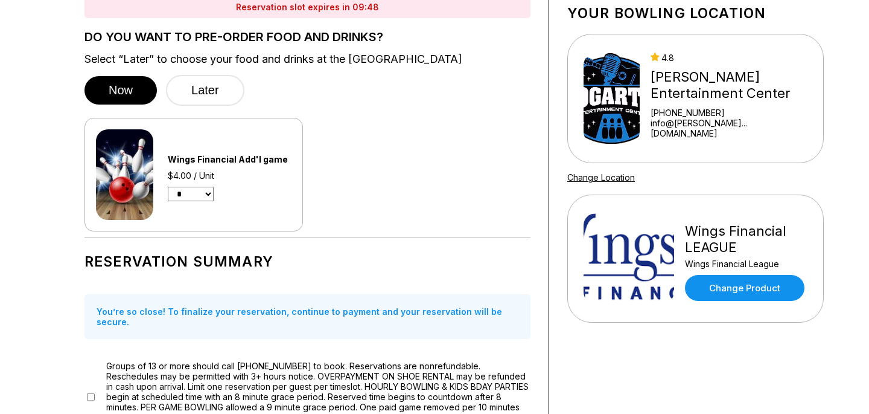
click at [168, 189] on select "* * * * * * * * * * ** ** **" at bounding box center [191, 194] width 46 height 14
select select "*"
click at [168, 187] on select "* * * * * * * * * * ** ** **" at bounding box center [191, 194] width 46 height 14
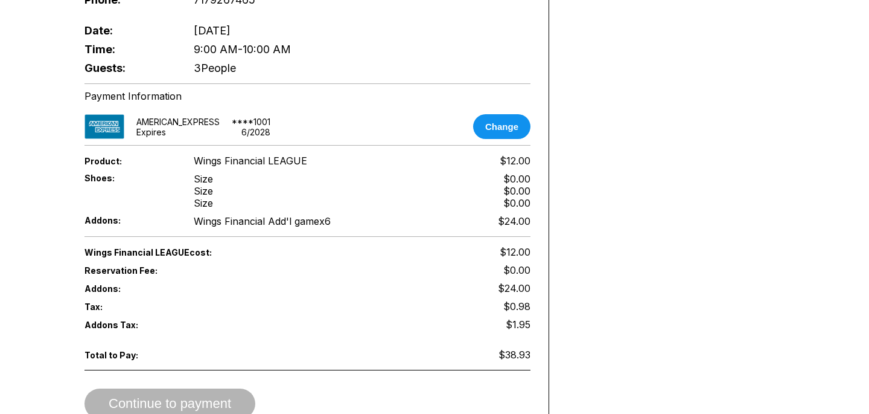
scroll to position [647, 0]
